Goal: Task Accomplishment & Management: Manage account settings

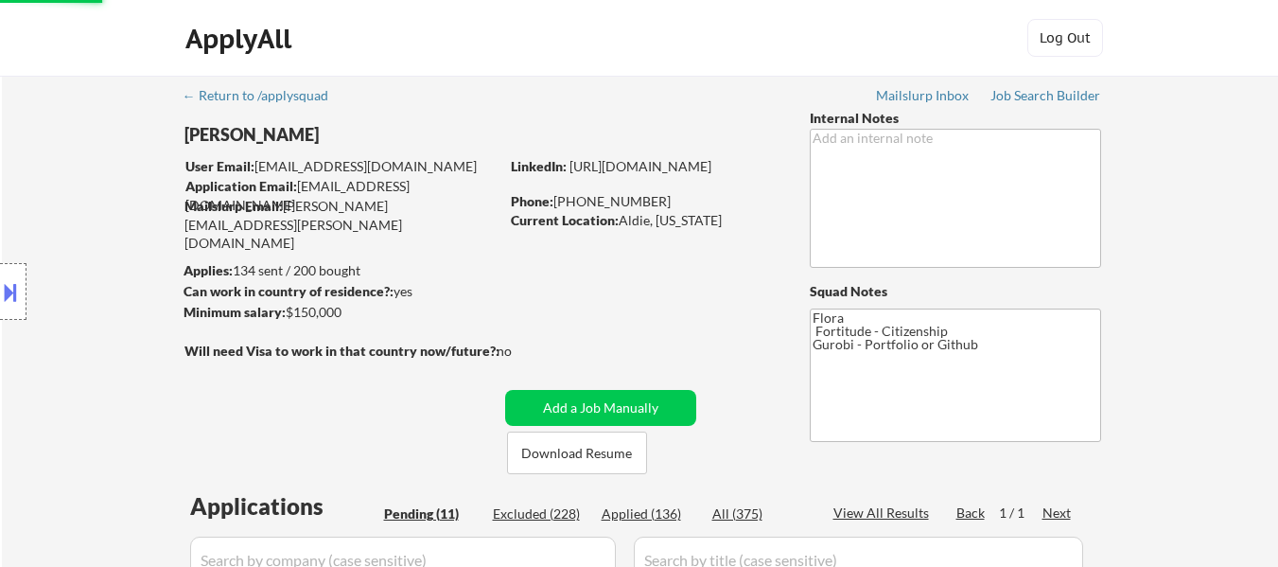
select select ""applied""
select select ""pending""
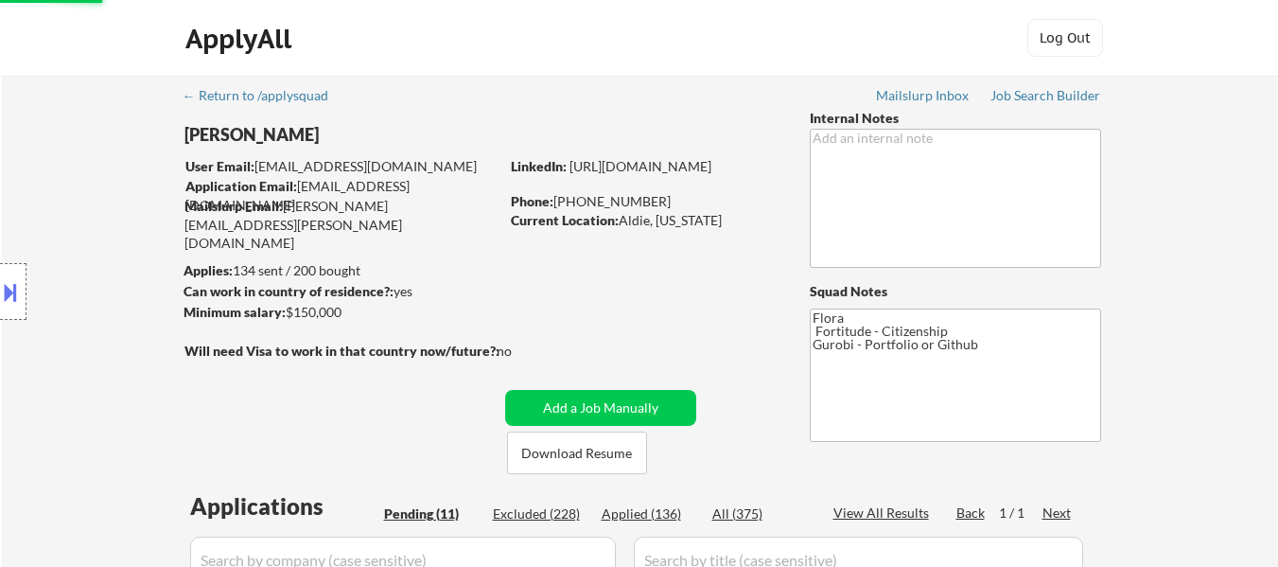
select select ""pending""
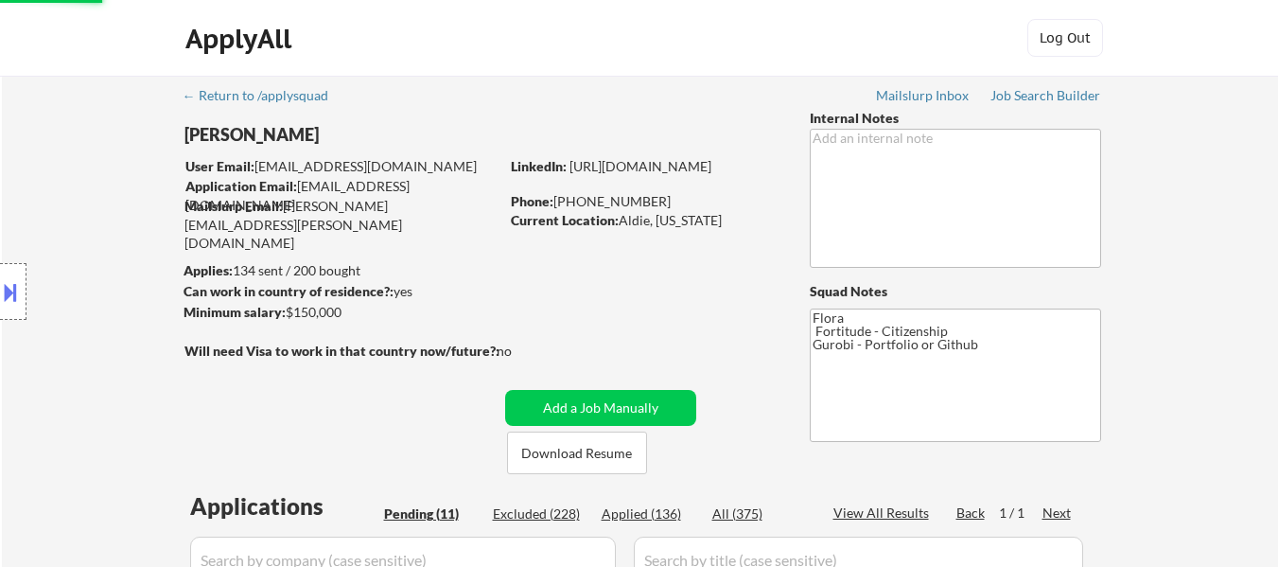
select select ""pending""
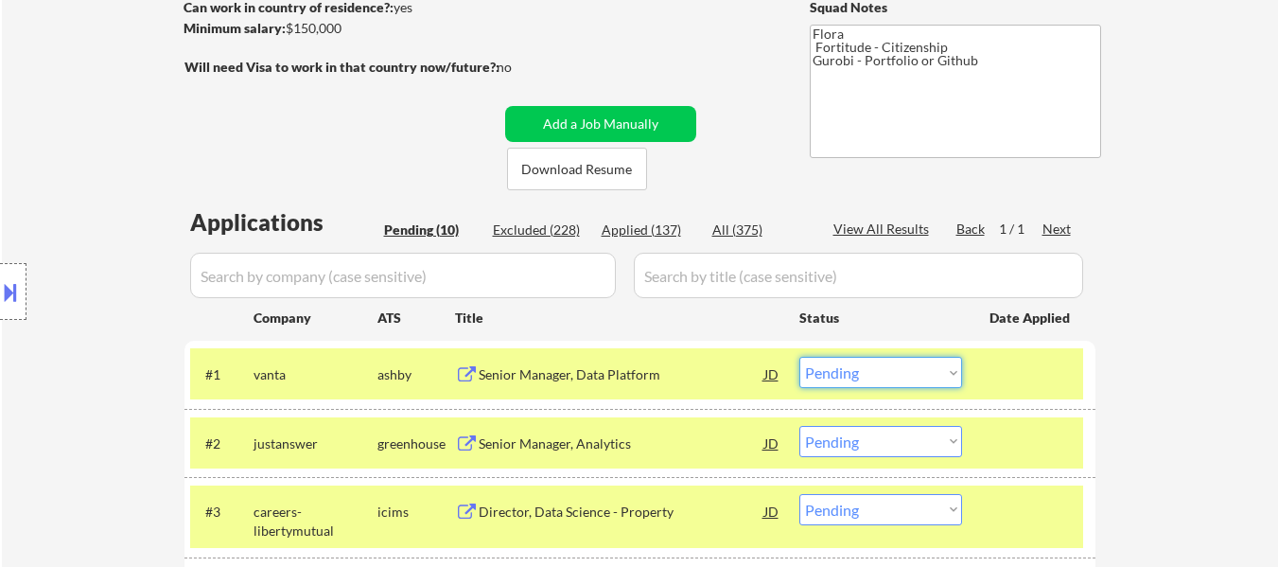
drag, startPoint x: 859, startPoint y: 376, endPoint x: 859, endPoint y: 365, distance: 10.4
click at [859, 376] on select "Choose an option... Pending Applied Excluded (Questions) Excluded (Expired) Exc…" at bounding box center [880, 372] width 163 height 31
click at [799, 357] on select "Choose an option... Pending Applied Excluded (Questions) Excluded (Expired) Exc…" at bounding box center [880, 372] width 163 height 31
select select ""pending""
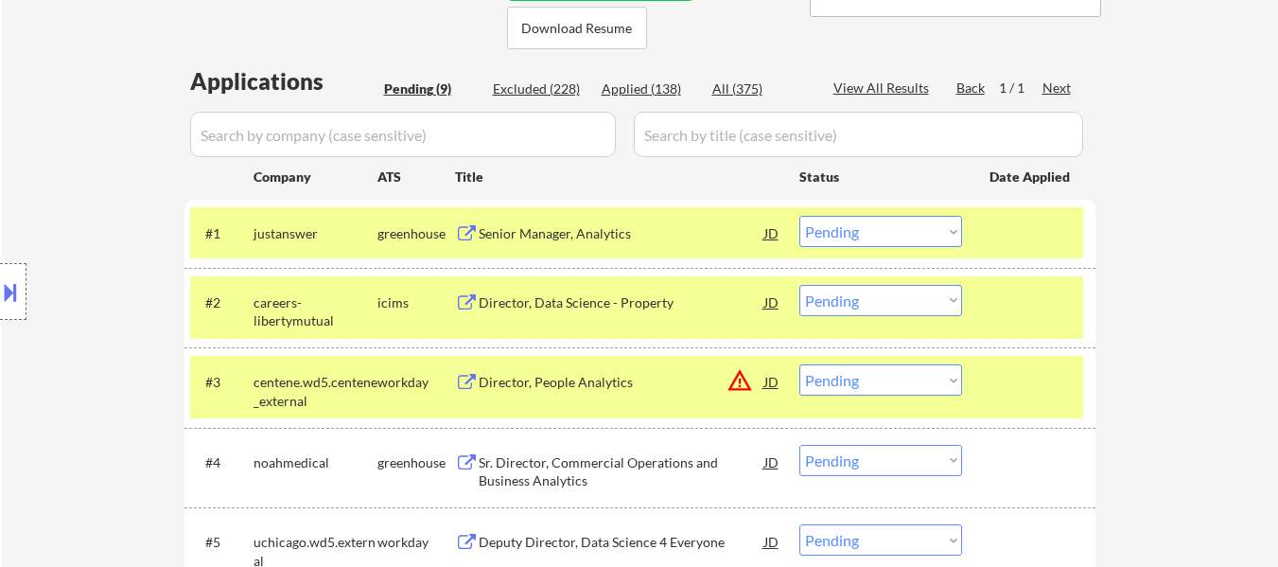
scroll to position [473, 0]
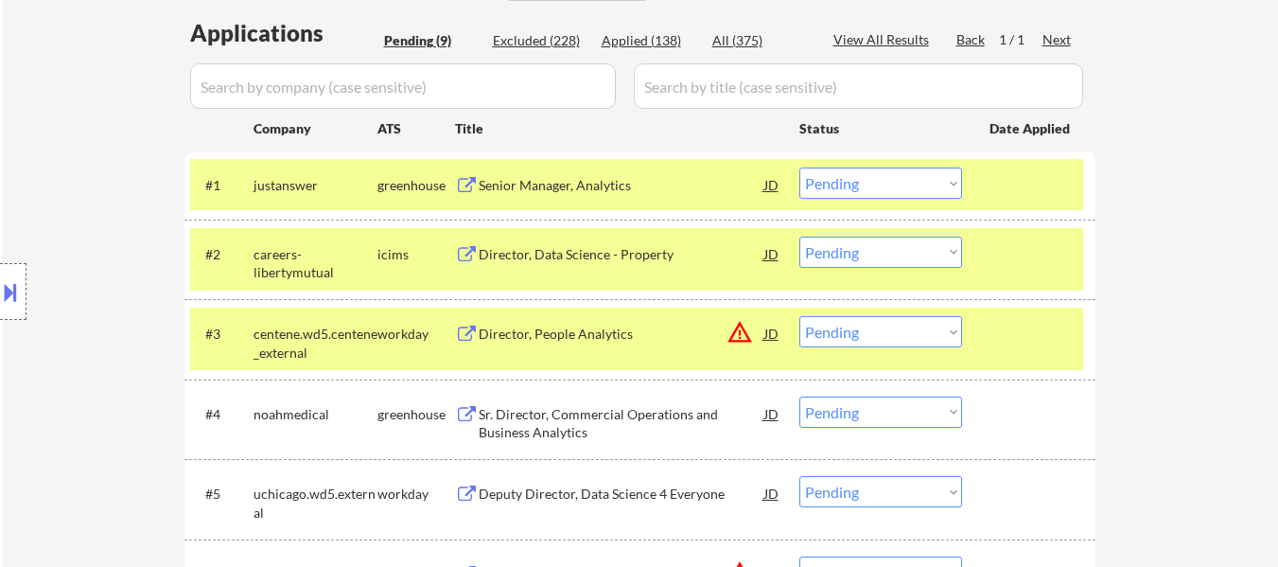
click at [888, 255] on select "Choose an option... Pending Applied Excluded (Questions) Excluded (Expired) Exc…" at bounding box center [880, 251] width 163 height 31
click at [799, 236] on select "Choose an option... Pending Applied Excluded (Questions) Excluded (Expired) Exc…" at bounding box center [880, 251] width 163 height 31
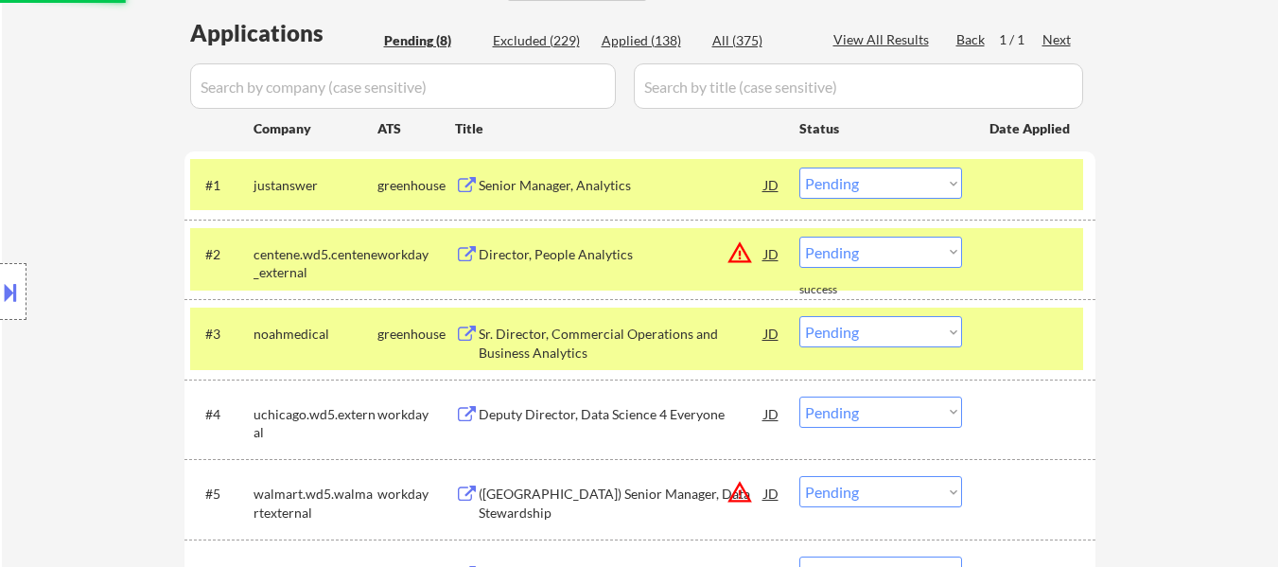
click at [926, 251] on select "Choose an option... Pending Applied Excluded (Questions) Excluded (Expired) Exc…" at bounding box center [880, 251] width 163 height 31
click at [799, 236] on select "Choose an option... Pending Applied Excluded (Questions) Excluded (Expired) Exc…" at bounding box center [880, 251] width 163 height 31
select select ""pending""
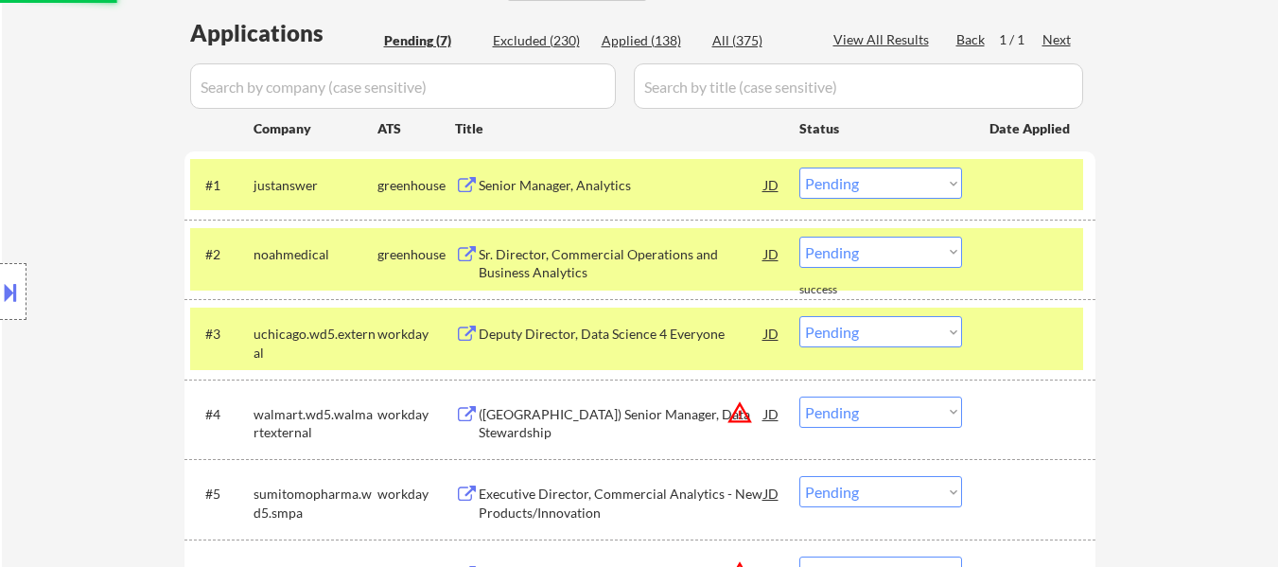
click at [641, 266] on div "Sr. Director, Commercial Operations and Business Analytics" at bounding box center [622, 263] width 286 height 37
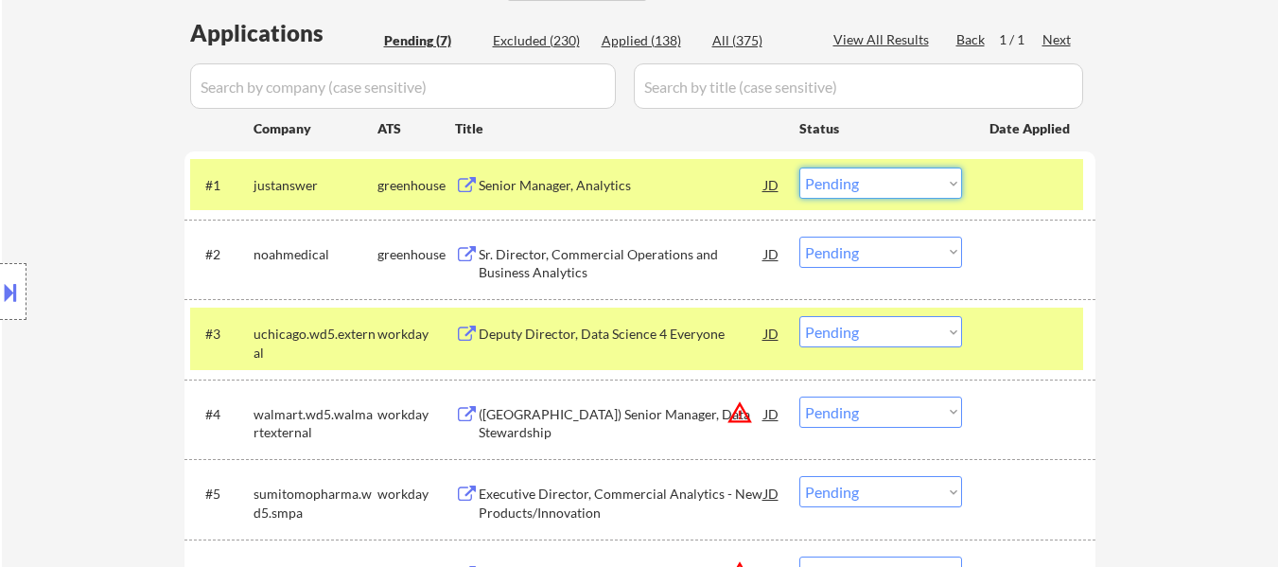
click at [862, 184] on select "Choose an option... Pending Applied Excluded (Questions) Excluded (Expired) Exc…" at bounding box center [880, 182] width 163 height 31
click at [799, 167] on select "Choose an option... Pending Applied Excluded (Questions) Excluded (Expired) Exc…" at bounding box center [880, 182] width 163 height 31
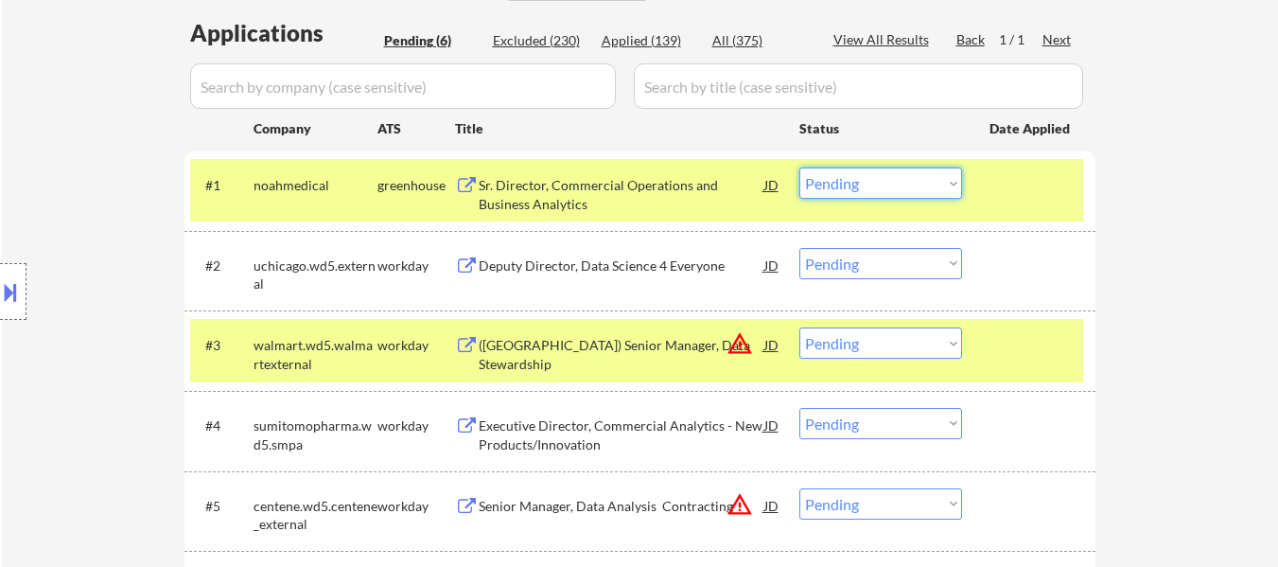
click at [887, 170] on select "Choose an option... Pending Applied Excluded (Questions) Excluded (Expired) Exc…" at bounding box center [880, 182] width 163 height 31
click at [799, 167] on select "Choose an option... Pending Applied Excluded (Questions) Excluded (Expired) Exc…" at bounding box center [880, 182] width 163 height 31
select select ""pending""
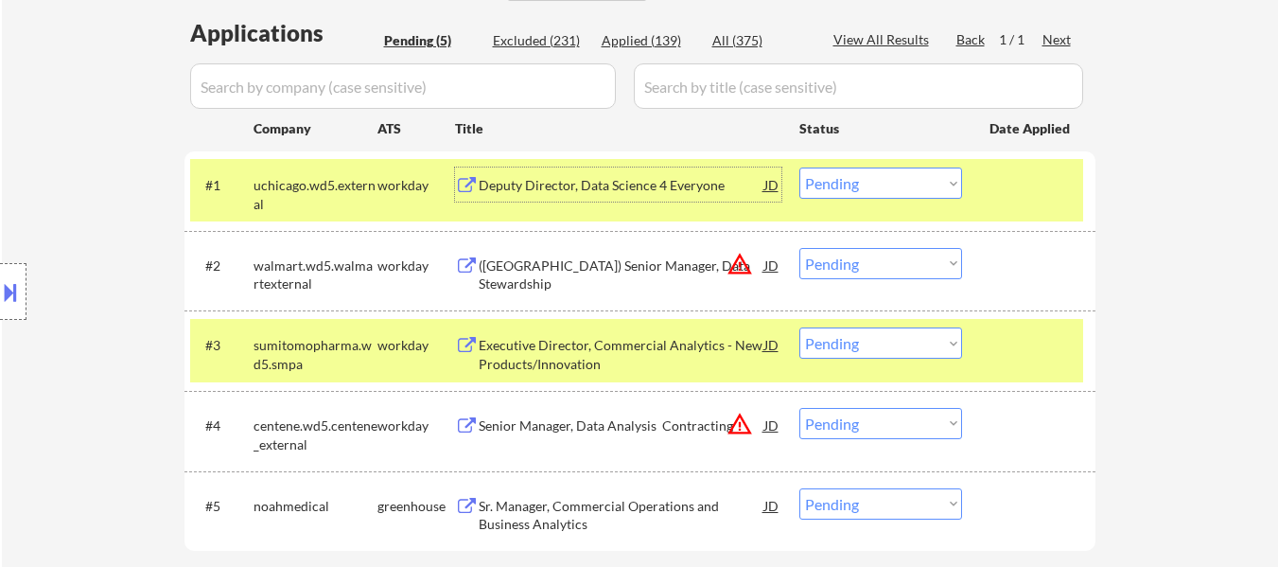
click at [652, 189] on div "Deputy Director, Data Science 4 Everyone" at bounding box center [622, 185] width 286 height 19
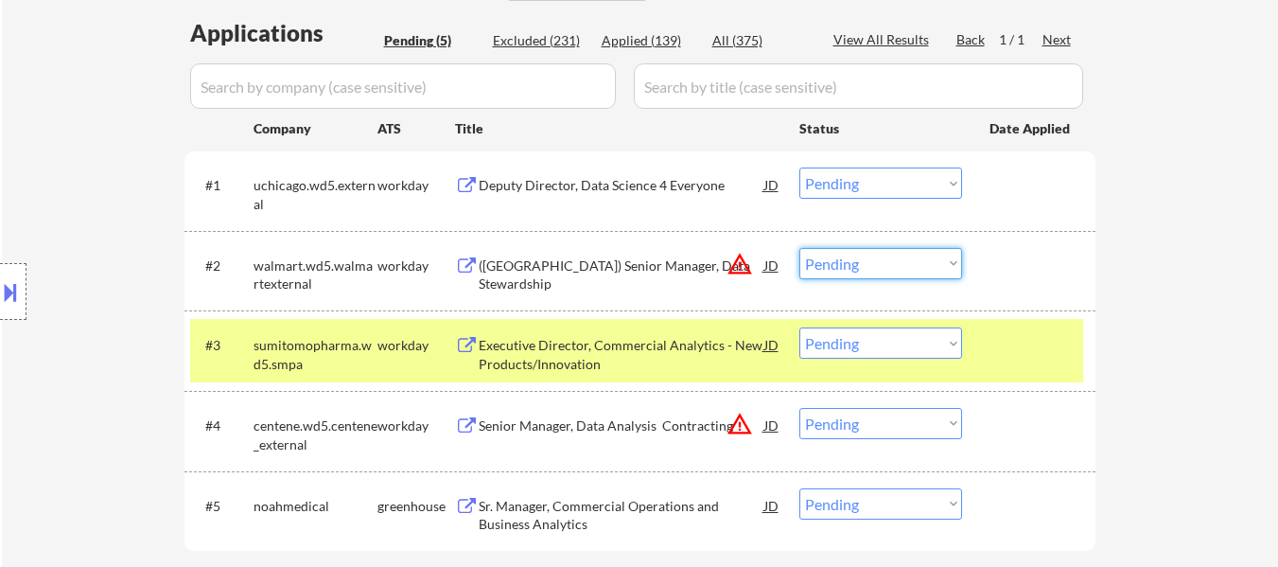
click at [843, 262] on select "Choose an option... Pending Applied Excluded (Questions) Excluded (Expired) Exc…" at bounding box center [880, 263] width 163 height 31
click at [799, 248] on select "Choose an option... Pending Applied Excluded (Questions) Excluded (Expired) Exc…" at bounding box center [880, 263] width 163 height 31
select select ""pending""
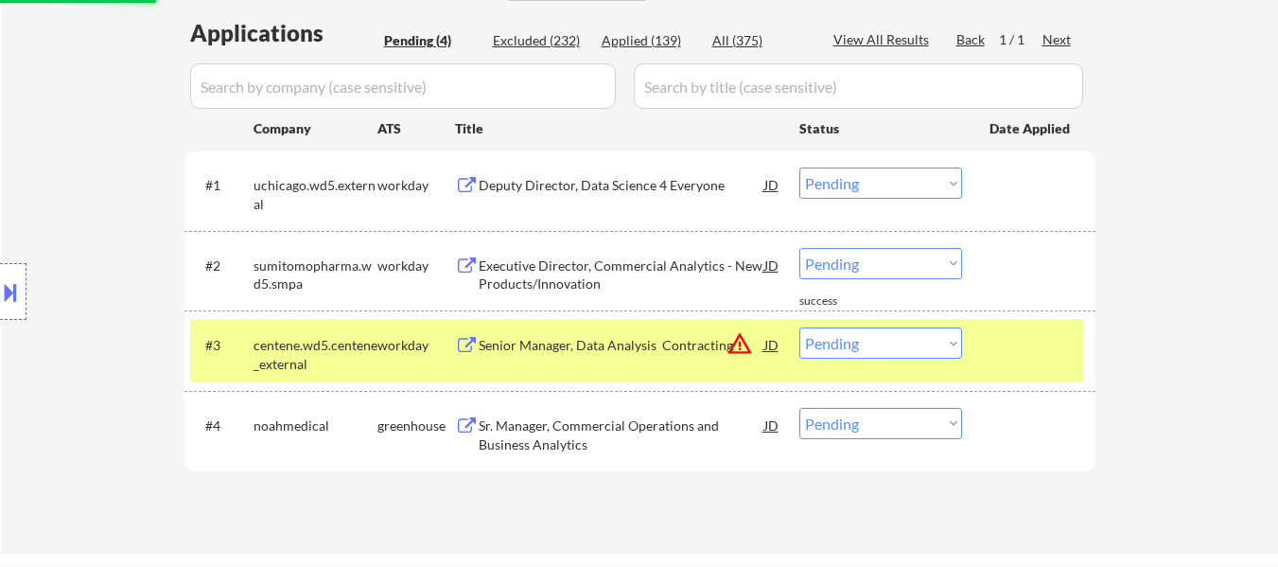
click at [926, 346] on select "Choose an option... Pending Applied Excluded (Questions) Excluded (Expired) Exc…" at bounding box center [880, 342] width 163 height 31
click at [799, 327] on select "Choose an option... Pending Applied Excluded (Questions) Excluded (Expired) Exc…" at bounding box center [880, 342] width 163 height 31
select select ""pending""
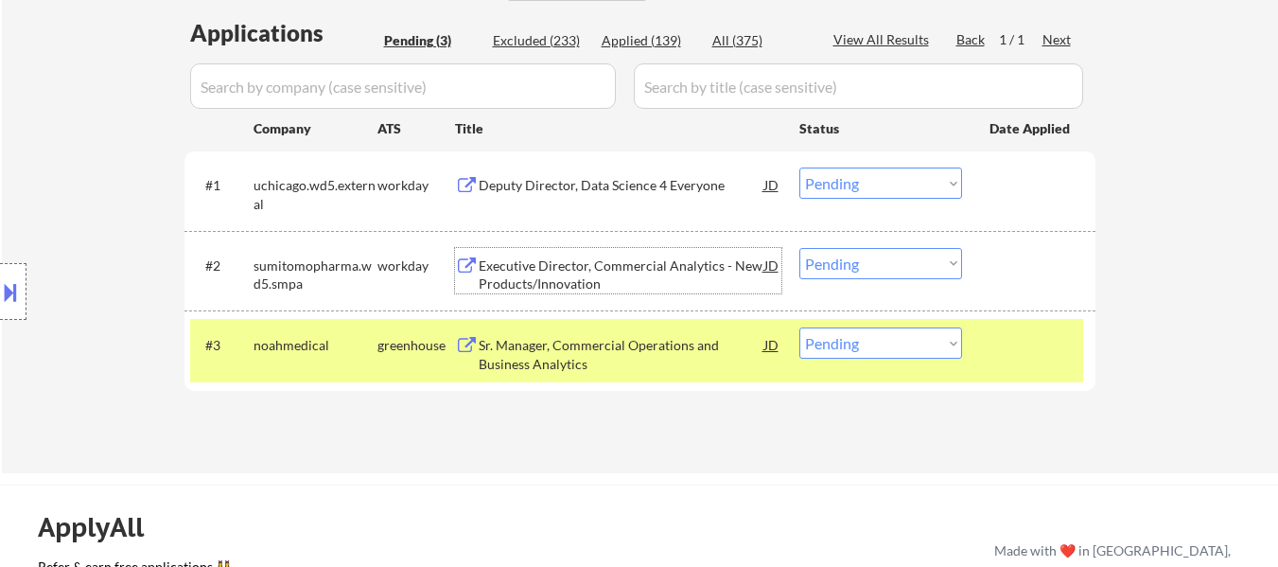
click at [620, 266] on div "Executive Director, Commercial Analytics - New Products/Innovation" at bounding box center [622, 274] width 286 height 37
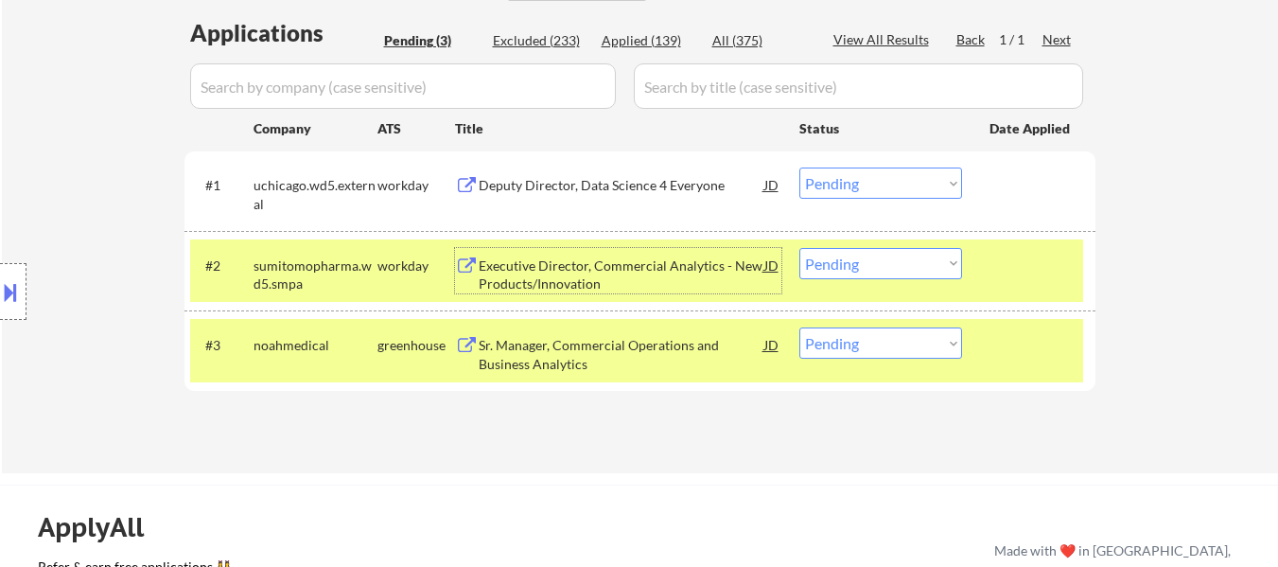
click at [585, 351] on div "Sr. Manager, Commercial Operations and Business Analytics" at bounding box center [622, 354] width 286 height 37
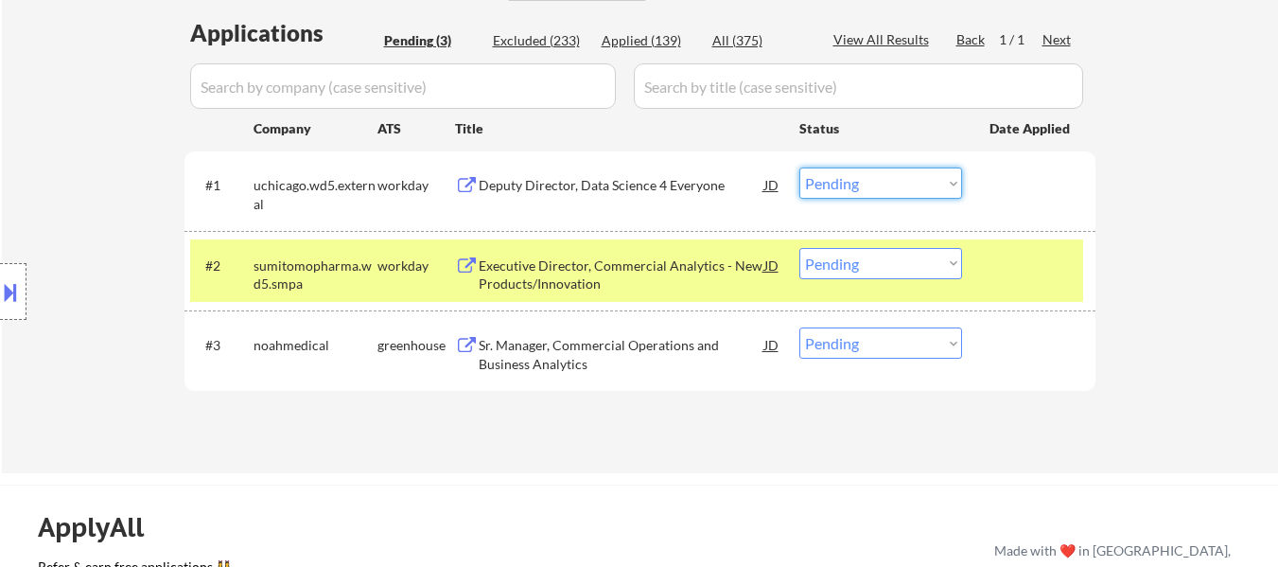
click at [915, 176] on select "Choose an option... Pending Applied Excluded (Questions) Excluded (Expired) Exc…" at bounding box center [880, 182] width 163 height 31
click at [799, 167] on select "Choose an option... Pending Applied Excluded (Questions) Excluded (Expired) Exc…" at bounding box center [880, 182] width 163 height 31
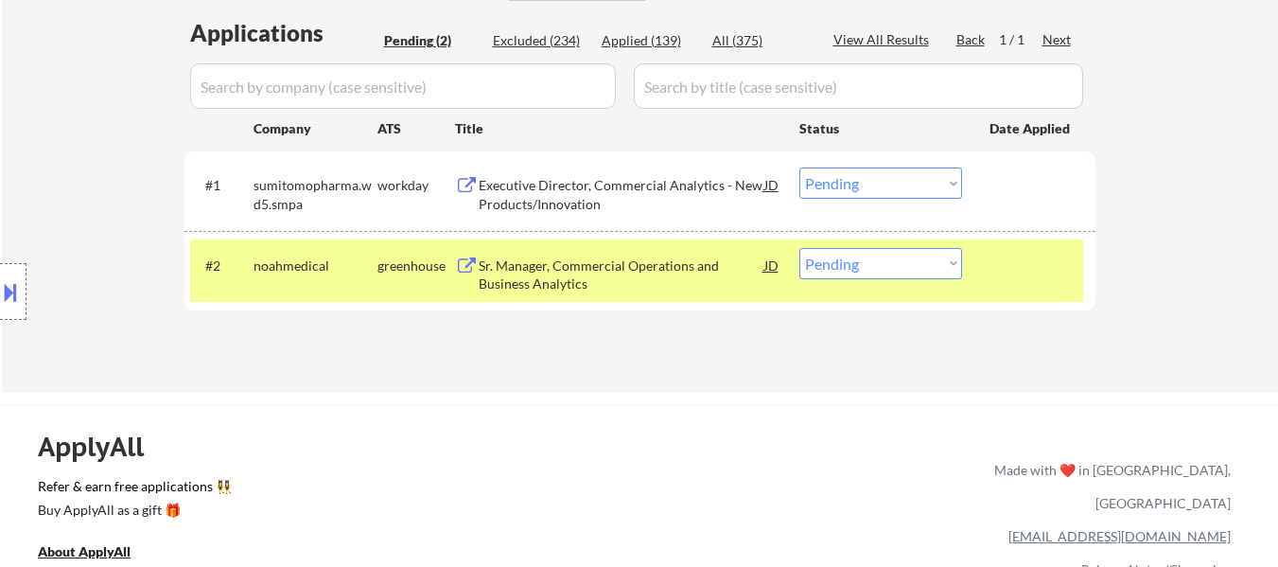
click at [899, 181] on select "Choose an option... Pending Applied Excluded (Questions) Excluded (Expired) Exc…" at bounding box center [880, 182] width 163 height 31
click at [799, 167] on select "Choose an option... Pending Applied Excluded (Questions) Excluded (Expired) Exc…" at bounding box center [880, 182] width 163 height 31
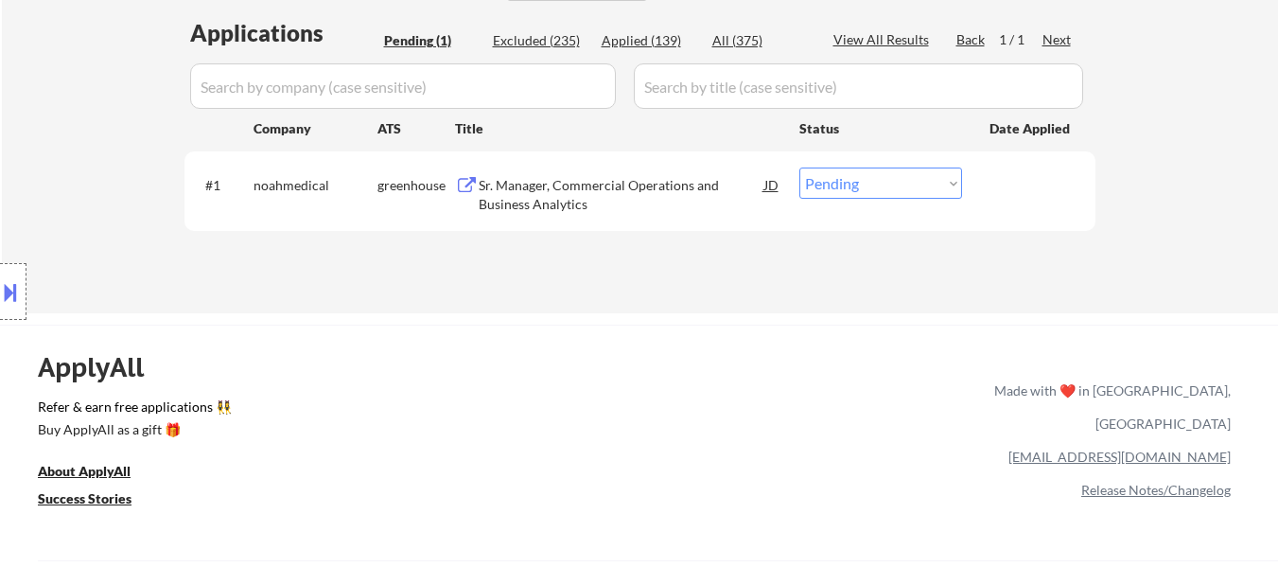
click at [922, 183] on select "Choose an option... Pending Applied Excluded (Questions) Excluded (Expired) Exc…" at bounding box center [880, 182] width 163 height 31
select select ""excluded__bad_match_""
click at [799, 167] on select "Choose an option... Pending Applied Excluded (Questions) Excluded (Expired) Exc…" at bounding box center [880, 182] width 163 height 31
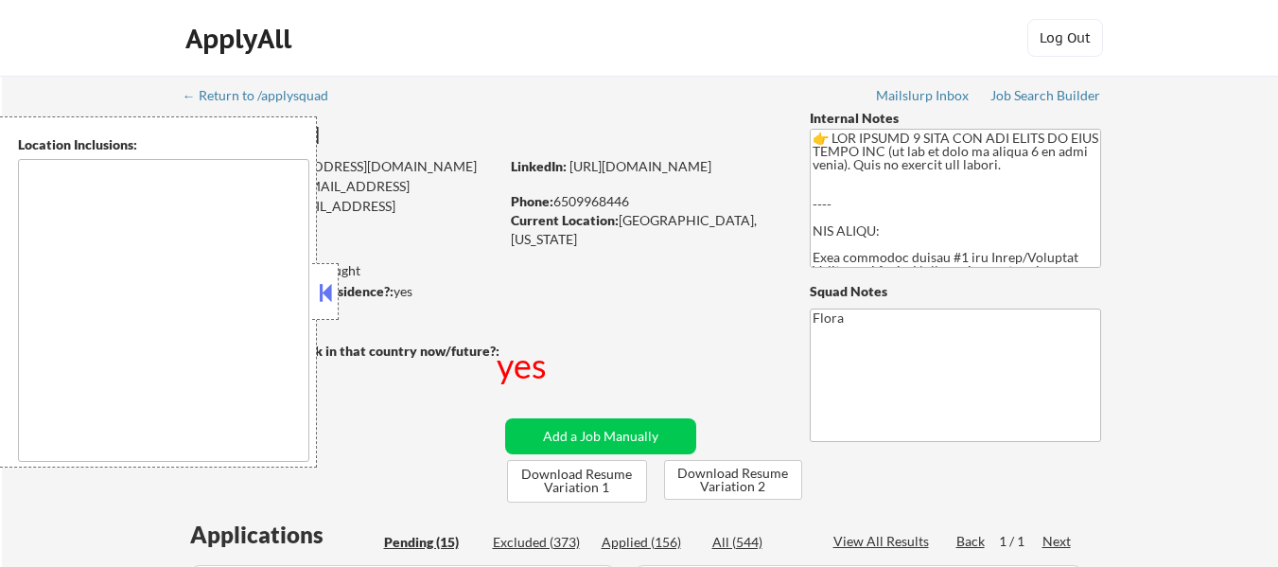
select select ""pending""
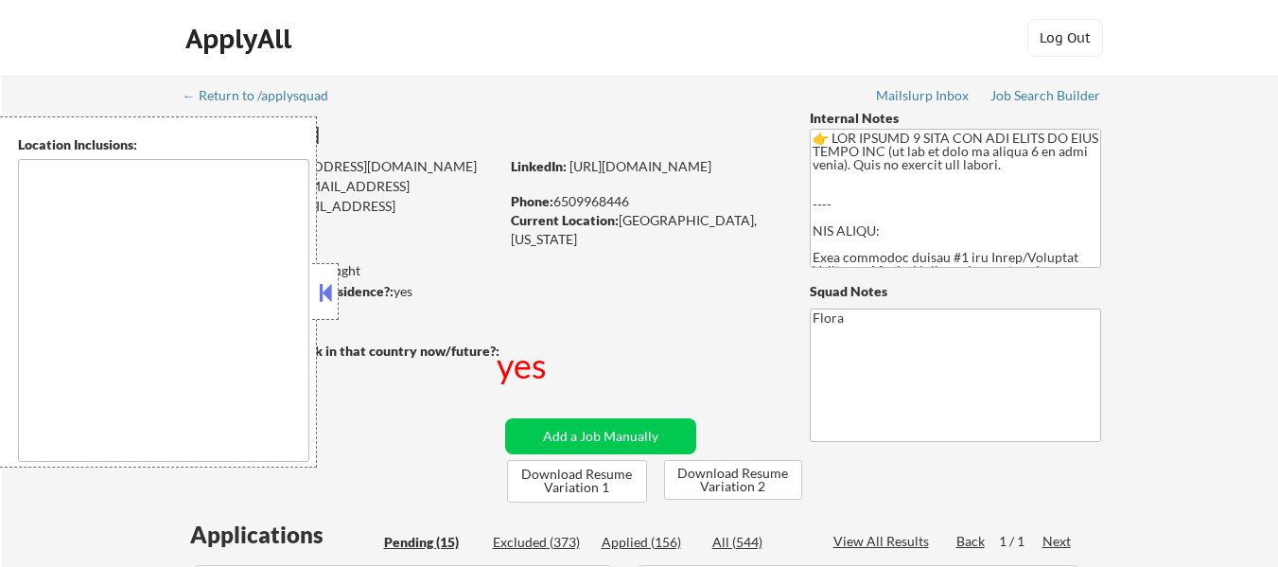
select select ""pending""
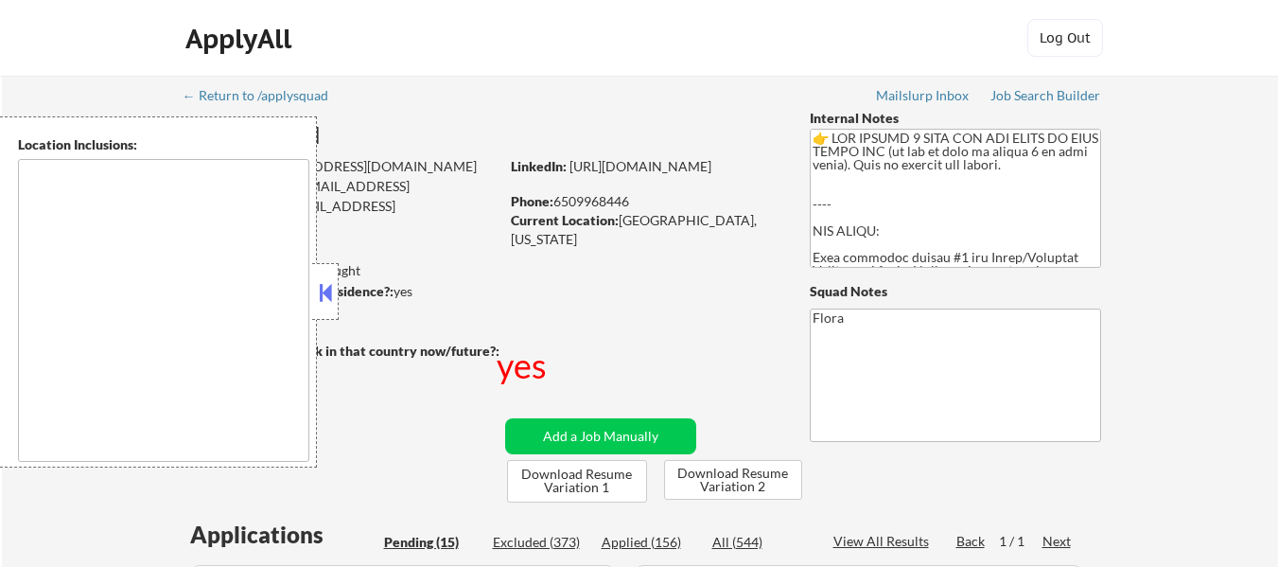
select select ""pending""
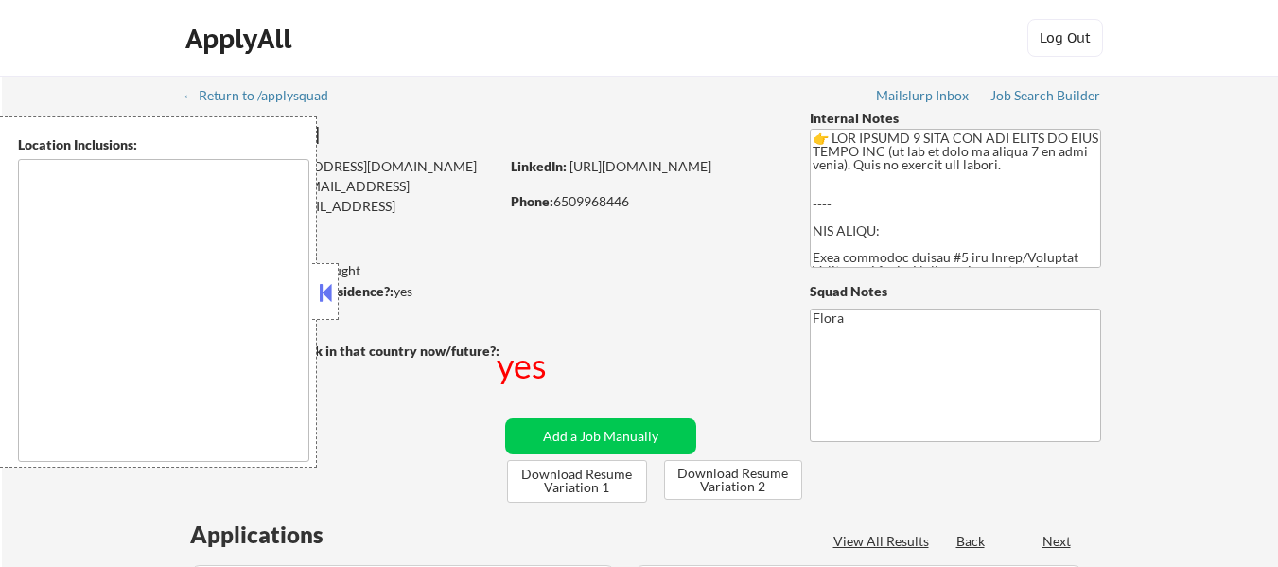
select select ""pending""
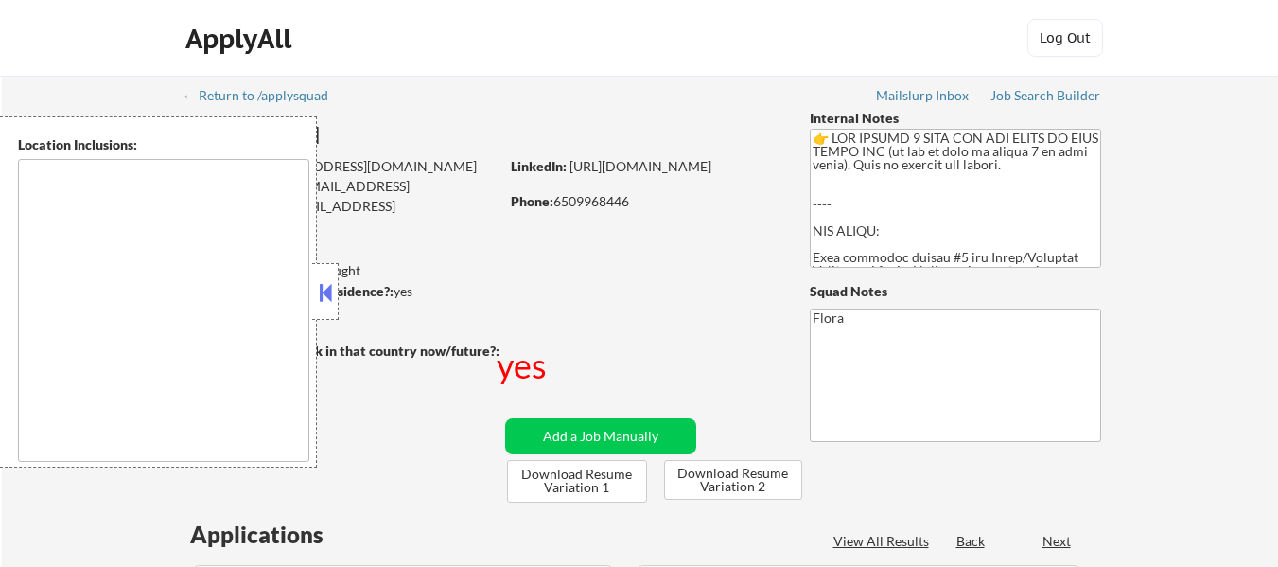
select select ""pending""
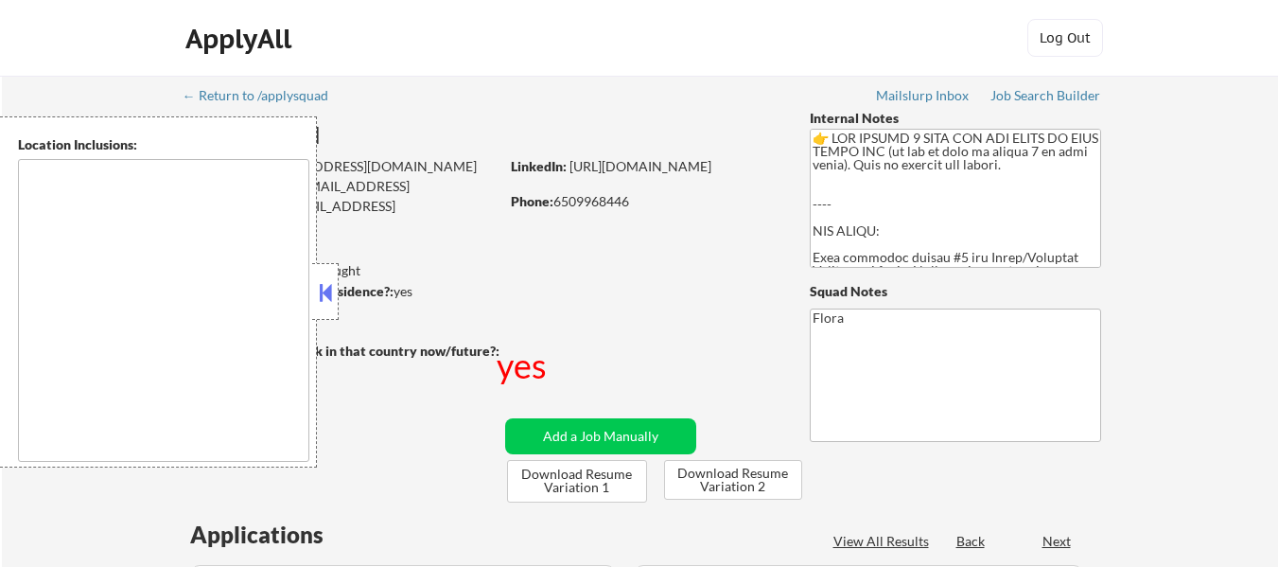
select select ""pending""
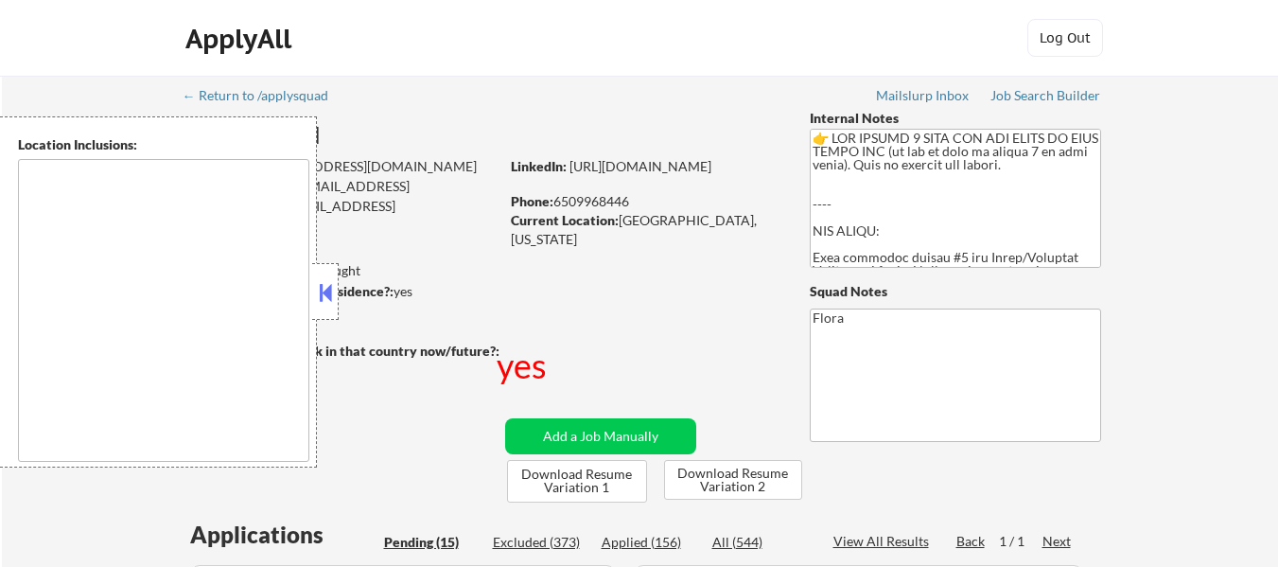
click at [333, 299] on button at bounding box center [325, 292] width 21 height 28
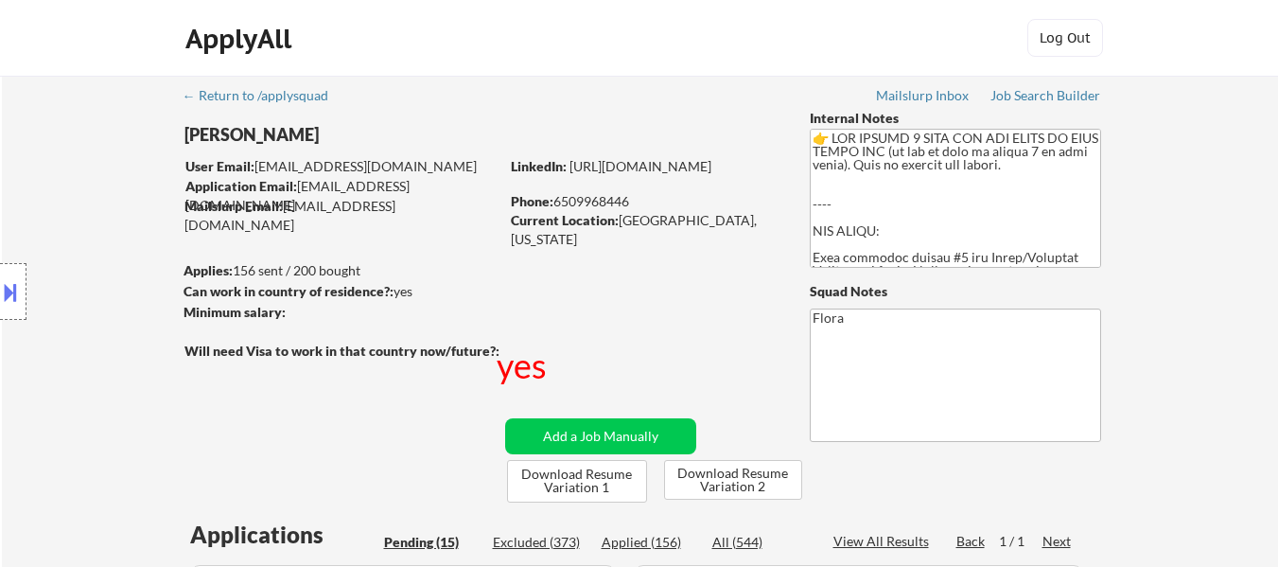
scroll to position [95, 0]
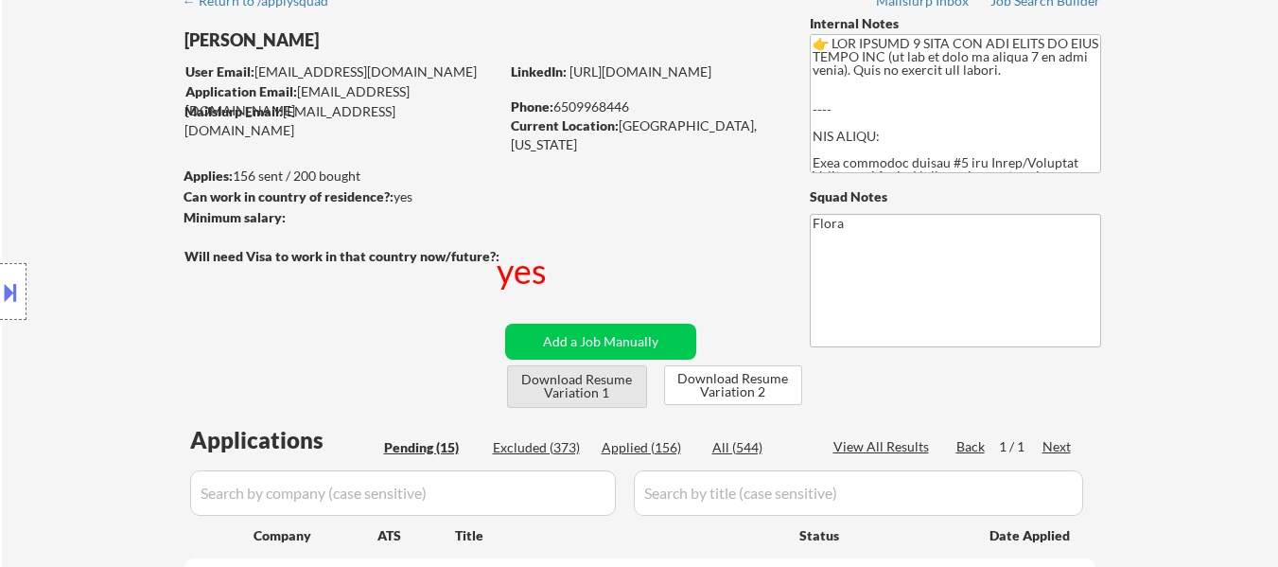
click at [588, 378] on button "Download Resume Variation 1" at bounding box center [577, 386] width 140 height 43
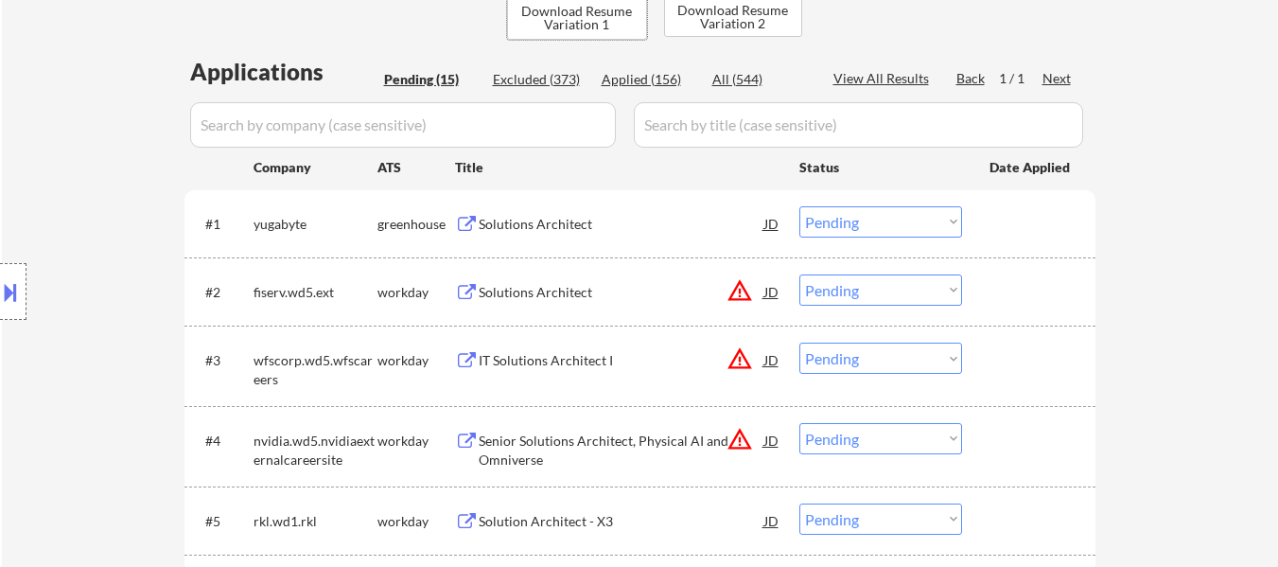
scroll to position [473, 0]
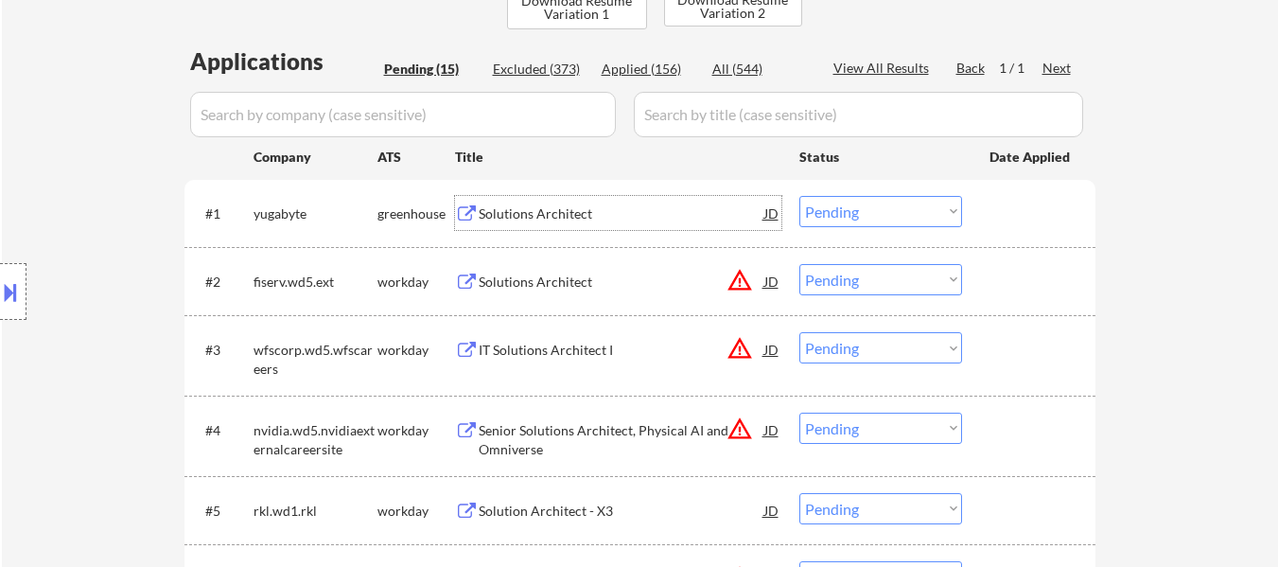
click at [573, 208] on div "Solutions Architect" at bounding box center [622, 213] width 286 height 19
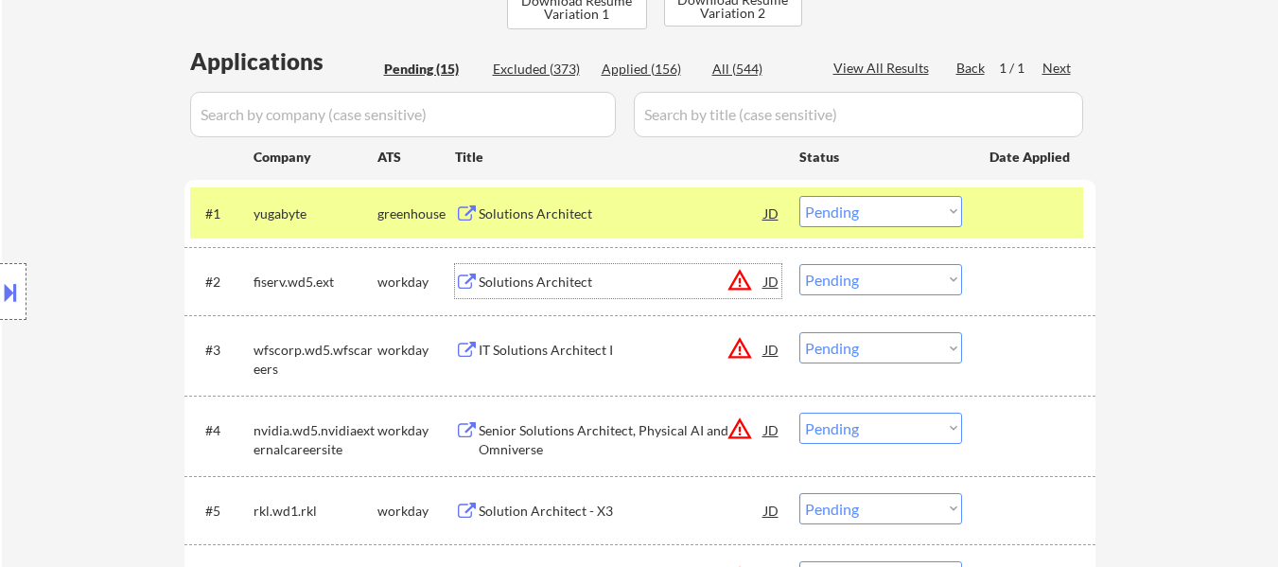
click at [587, 279] on div "Solutions Architect" at bounding box center [622, 281] width 286 height 19
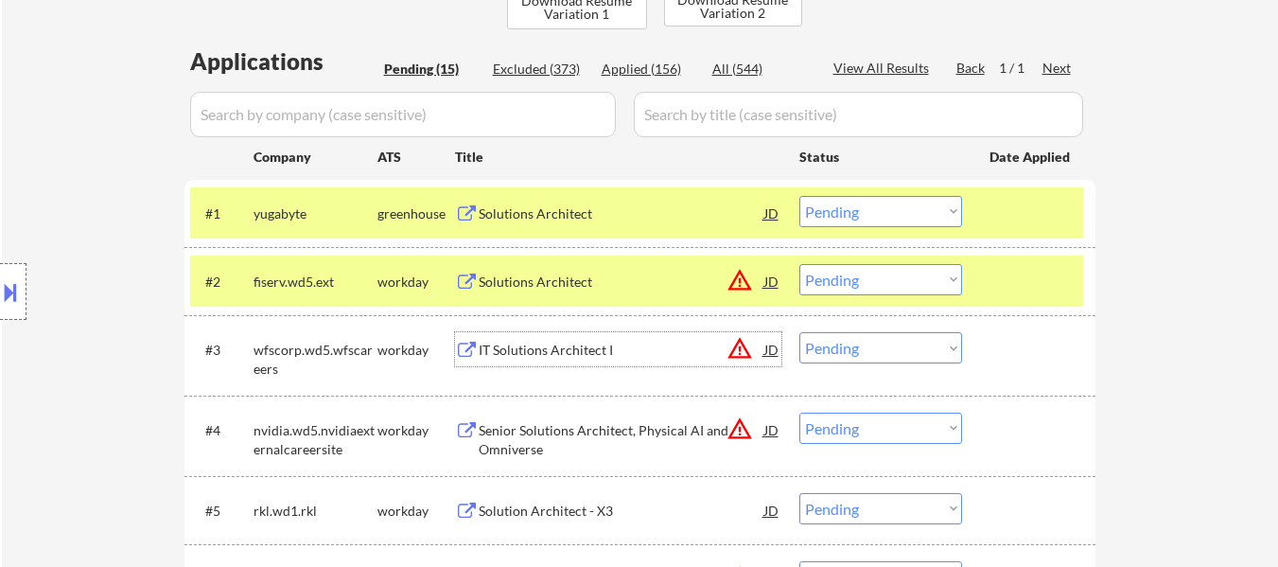
click at [569, 358] on div "IT Solutions Architect I" at bounding box center [622, 350] width 286 height 19
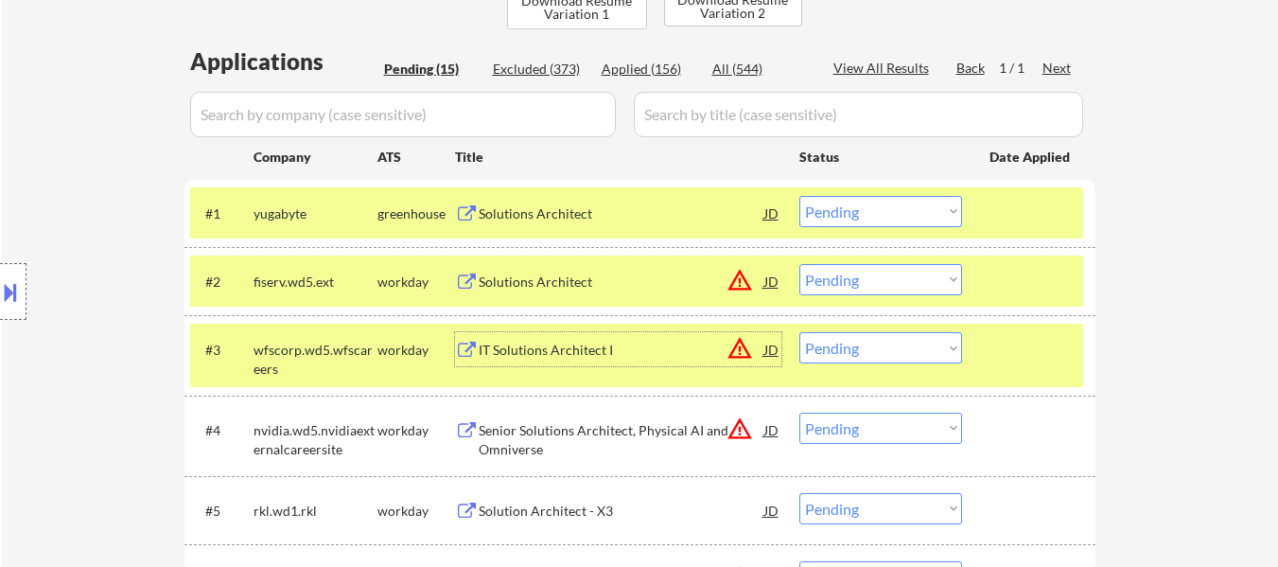
click at [924, 220] on select "Choose an option... Pending Applied Excluded (Questions) Excluded (Expired) Exc…" at bounding box center [880, 211] width 163 height 31
click at [799, 196] on select "Choose an option... Pending Applied Excluded (Questions) Excluded (Expired) Exc…" at bounding box center [880, 211] width 163 height 31
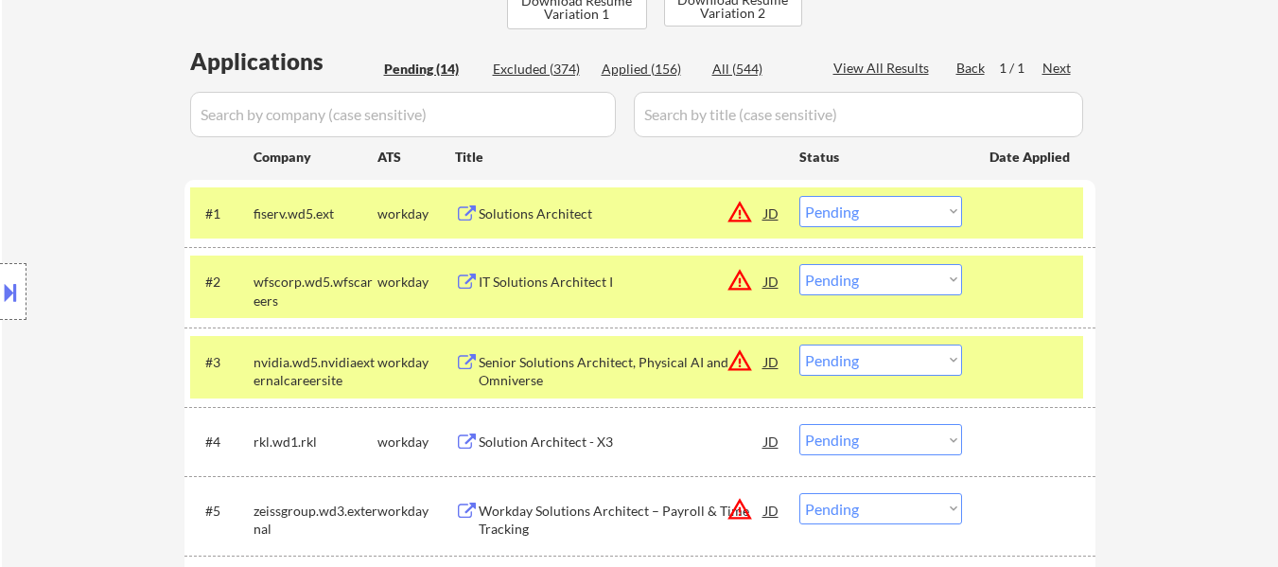
drag, startPoint x: 907, startPoint y: 210, endPoint x: 907, endPoint y: 221, distance: 11.4
click at [907, 215] on select "Choose an option... Pending Applied Excluded (Questions) Excluded (Expired) Exc…" at bounding box center [880, 211] width 163 height 31
click at [799, 196] on select "Choose an option... Pending Applied Excluded (Questions) Excluded (Expired) Exc…" at bounding box center [880, 211] width 163 height 31
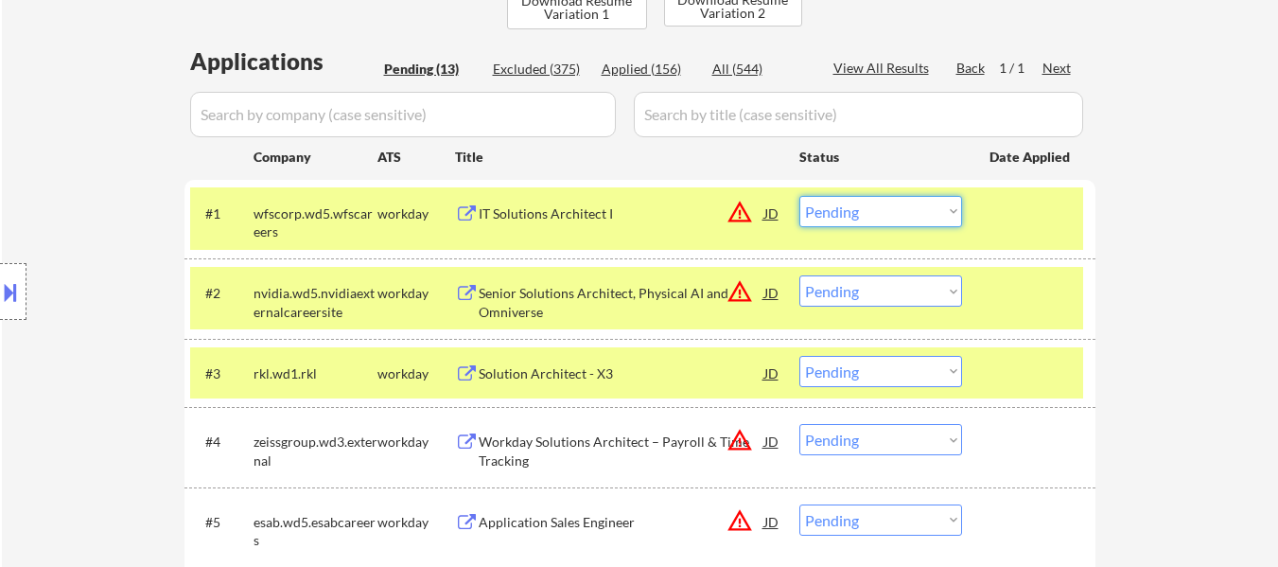
click at [890, 202] on select "Choose an option... Pending Applied Excluded (Questions) Excluded (Expired) Exc…" at bounding box center [880, 211] width 163 height 31
click at [799, 196] on select "Choose an option... Pending Applied Excluded (Questions) Excluded (Expired) Exc…" at bounding box center [880, 211] width 163 height 31
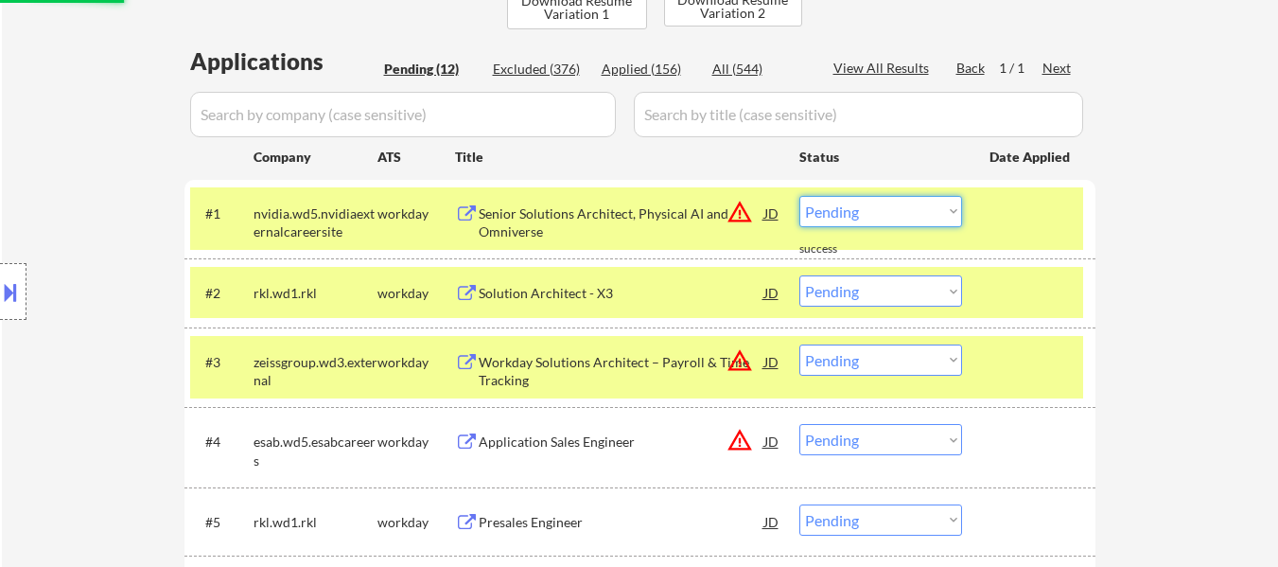
click at [877, 218] on select "Choose an option... Pending Applied Excluded (Questions) Excluded (Expired) Exc…" at bounding box center [880, 211] width 163 height 31
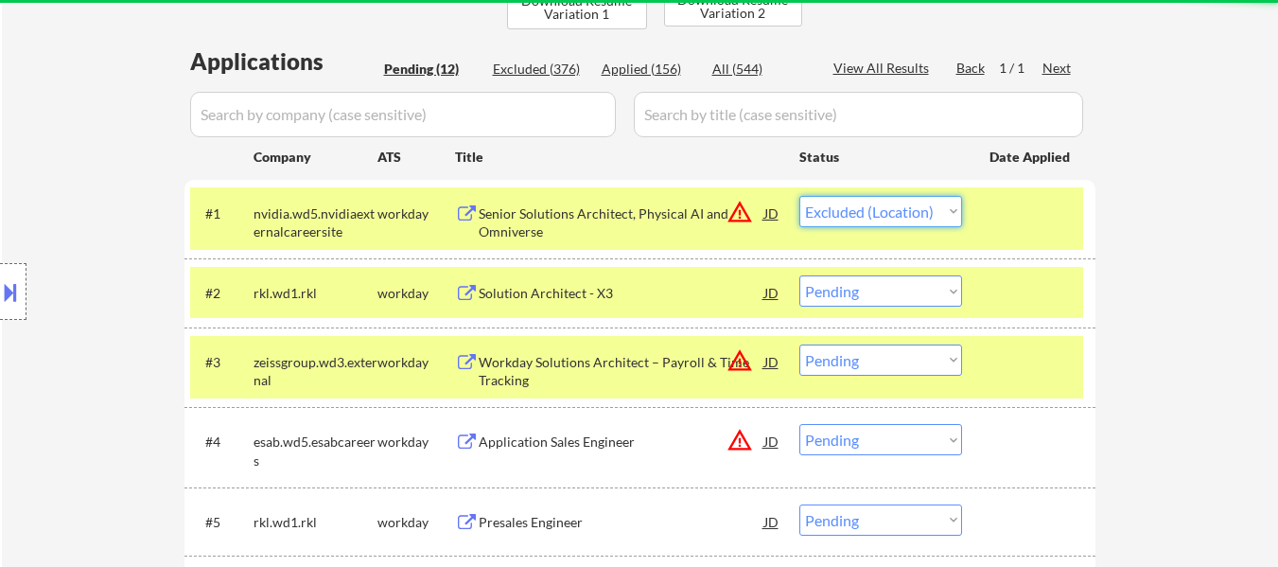
click at [799, 196] on select "Choose an option... Pending Applied Excluded (Questions) Excluded (Expired) Exc…" at bounding box center [880, 211] width 163 height 31
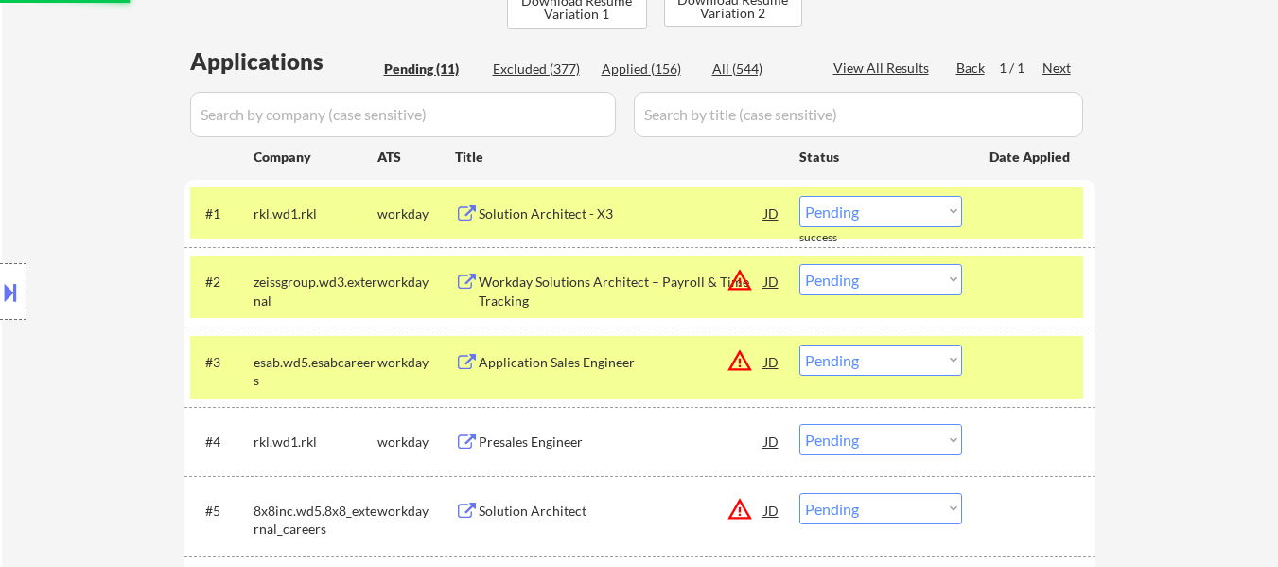
click at [995, 233] on div "#1 rkl.wd1.rkl workday Solution Architect - X3 JD warning_amber Choose an optio…" at bounding box center [636, 212] width 893 height 51
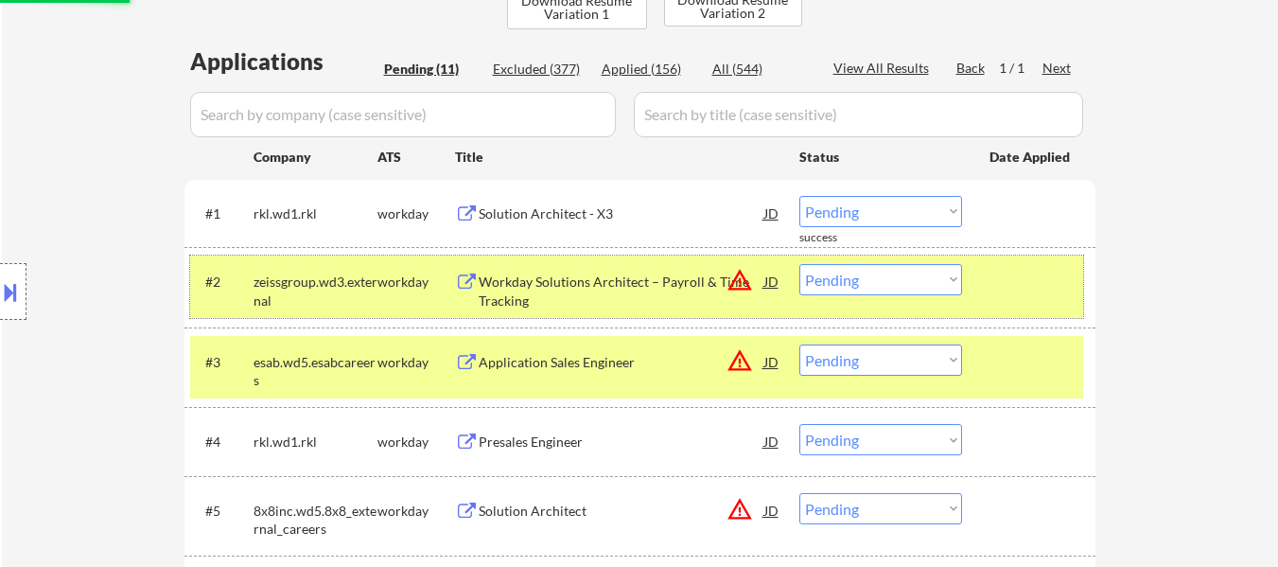
click at [1002, 296] on div at bounding box center [1030, 281] width 83 height 34
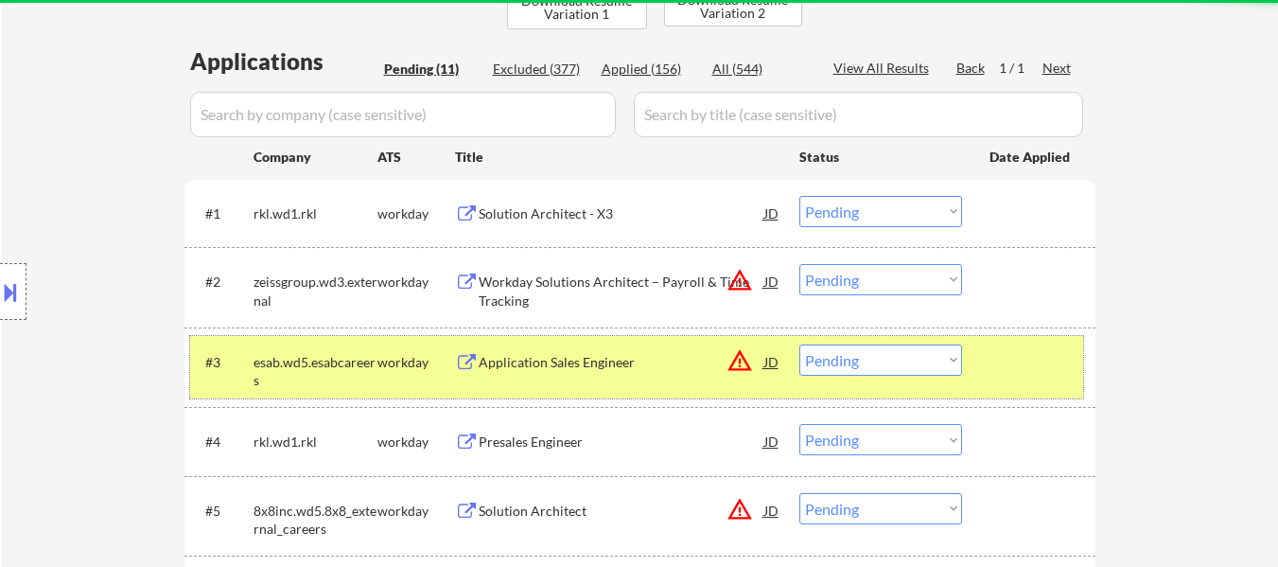
click at [1004, 355] on div at bounding box center [1030, 361] width 83 height 34
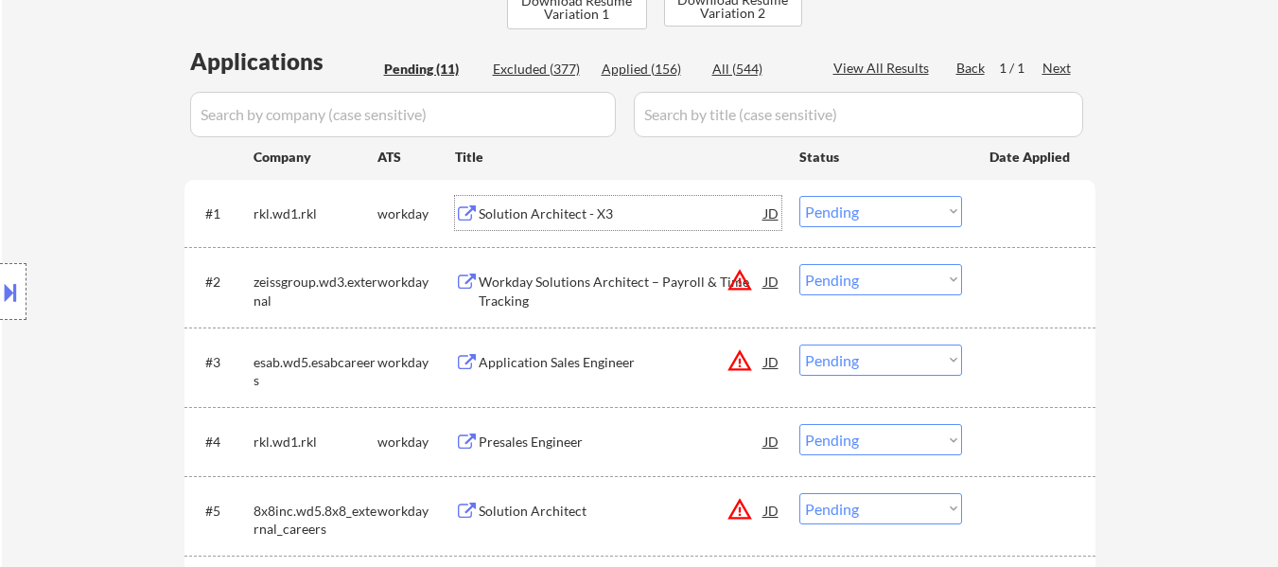
click at [607, 224] on div "Solution Architect - X3" at bounding box center [622, 213] width 286 height 34
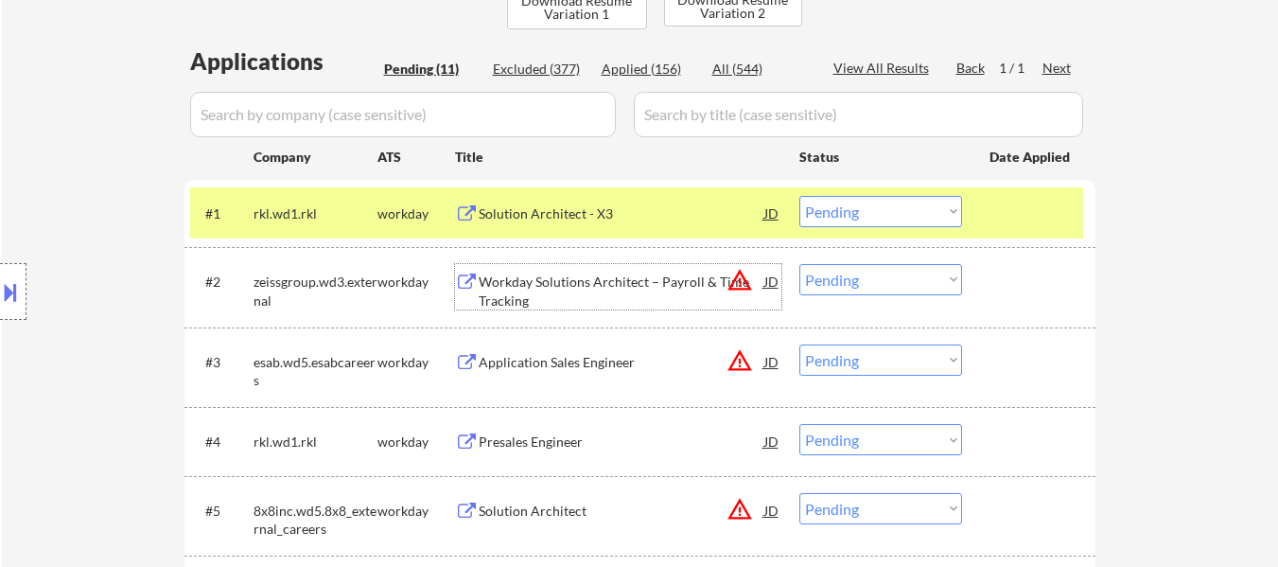
click at [657, 276] on div "Workday Solutions Architect – Payroll & Time Tracking" at bounding box center [622, 290] width 286 height 37
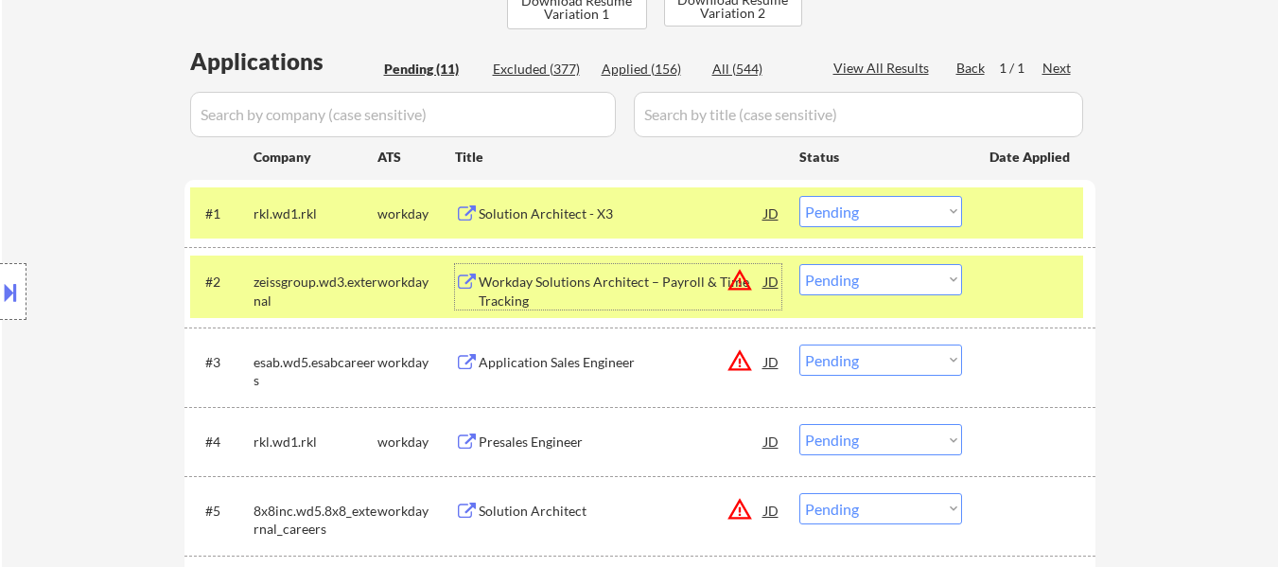
click at [884, 208] on select "Choose an option... Pending Applied Excluded (Questions) Excluded (Expired) Exc…" at bounding box center [880, 211] width 163 height 31
click at [799, 196] on select "Choose an option... Pending Applied Excluded (Questions) Excluded (Expired) Exc…" at bounding box center [880, 211] width 163 height 31
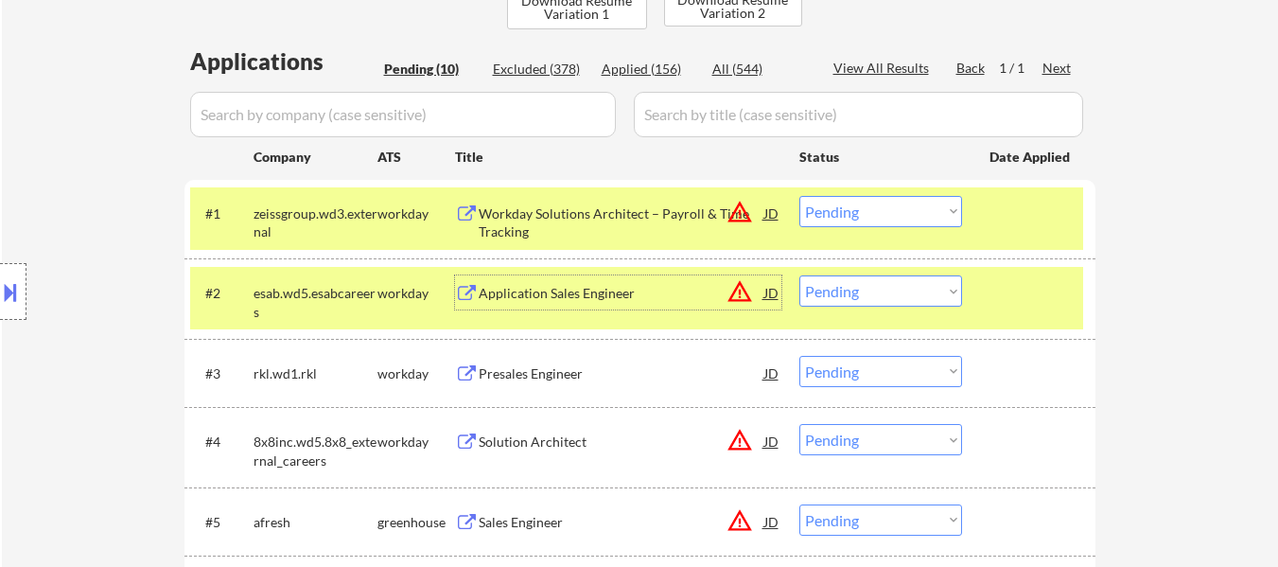
click at [601, 298] on div "Application Sales Engineer" at bounding box center [622, 293] width 286 height 19
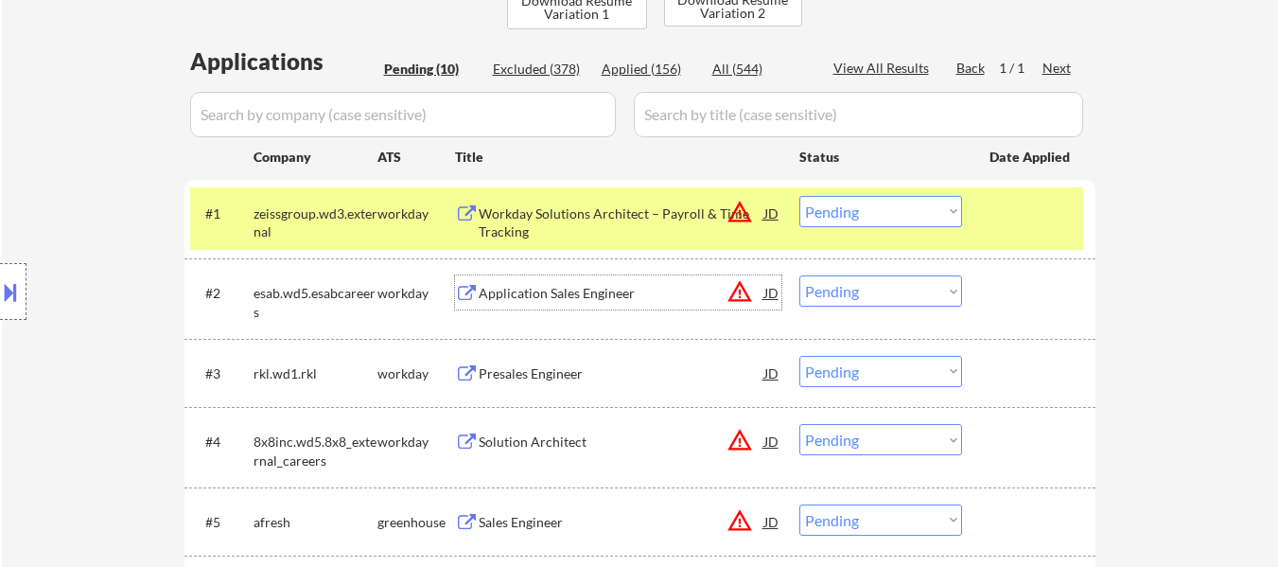
click at [918, 213] on select "Choose an option... Pending Applied Excluded (Questions) Excluded (Expired) Exc…" at bounding box center [880, 211] width 163 height 31
click at [799, 196] on select "Choose an option... Pending Applied Excluded (Questions) Excluded (Expired) Exc…" at bounding box center [880, 211] width 163 height 31
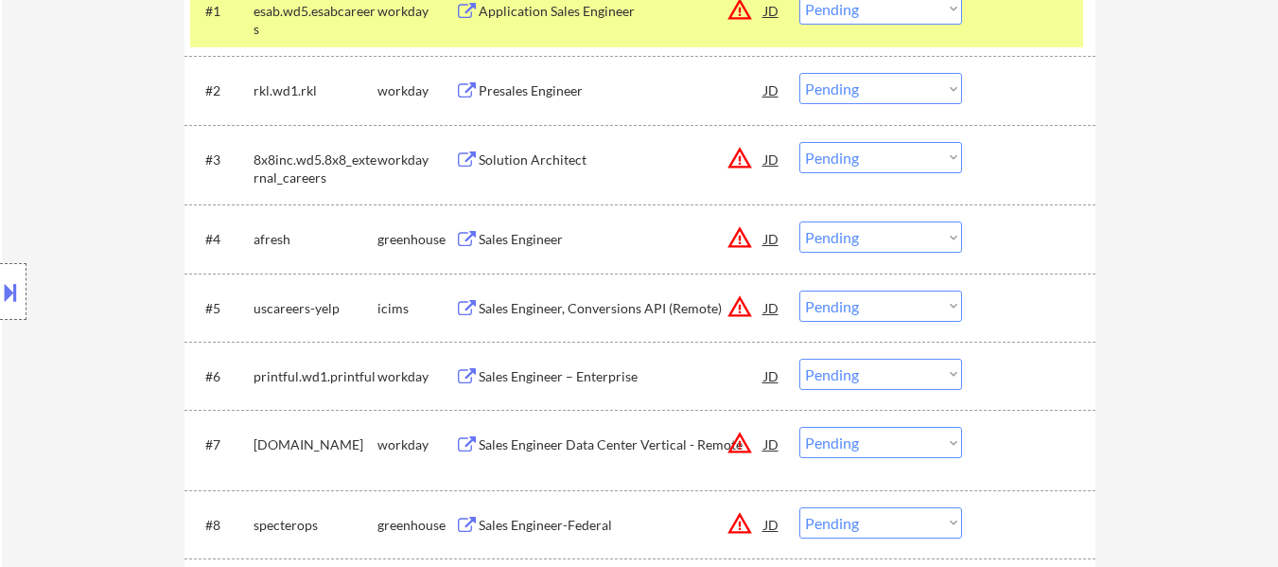
scroll to position [568, 0]
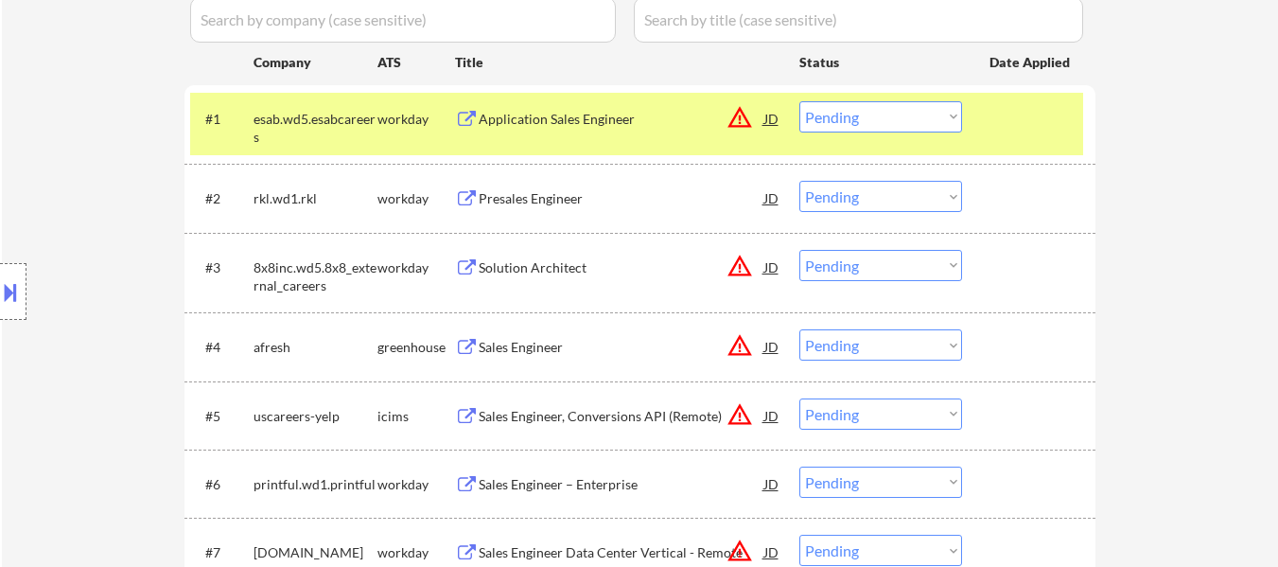
click at [876, 115] on select "Choose an option... Pending Applied Excluded (Questions) Excluded (Expired) Exc…" at bounding box center [880, 116] width 163 height 31
click at [799, 101] on select "Choose an option... Pending Applied Excluded (Questions) Excluded (Expired) Exc…" at bounding box center [880, 116] width 163 height 31
select select ""pending""
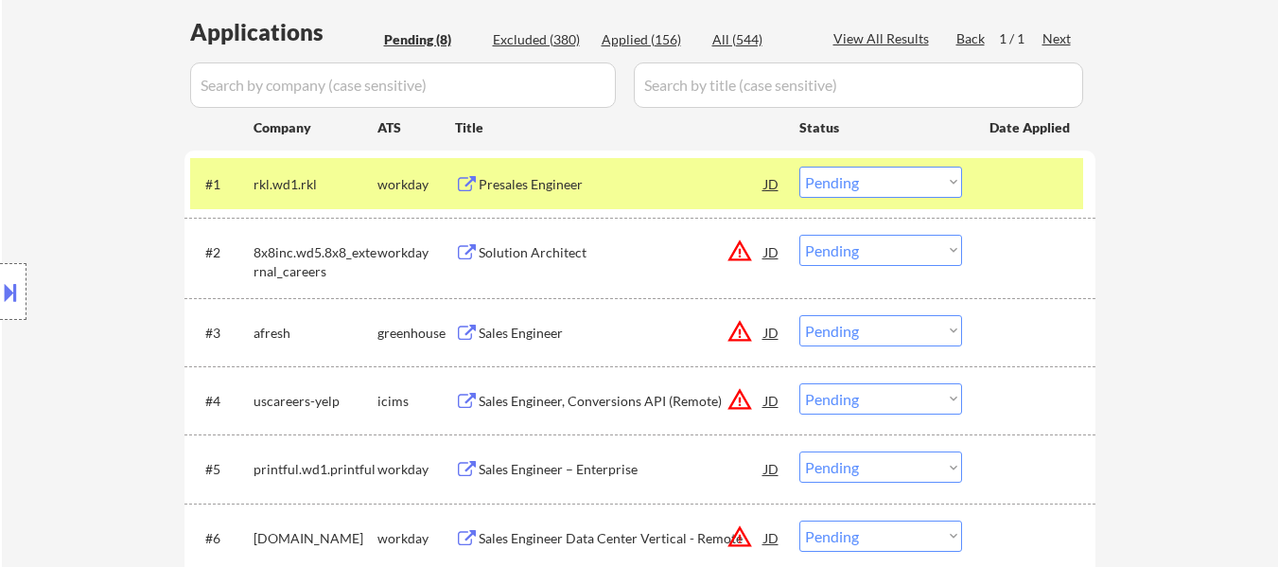
scroll to position [473, 0]
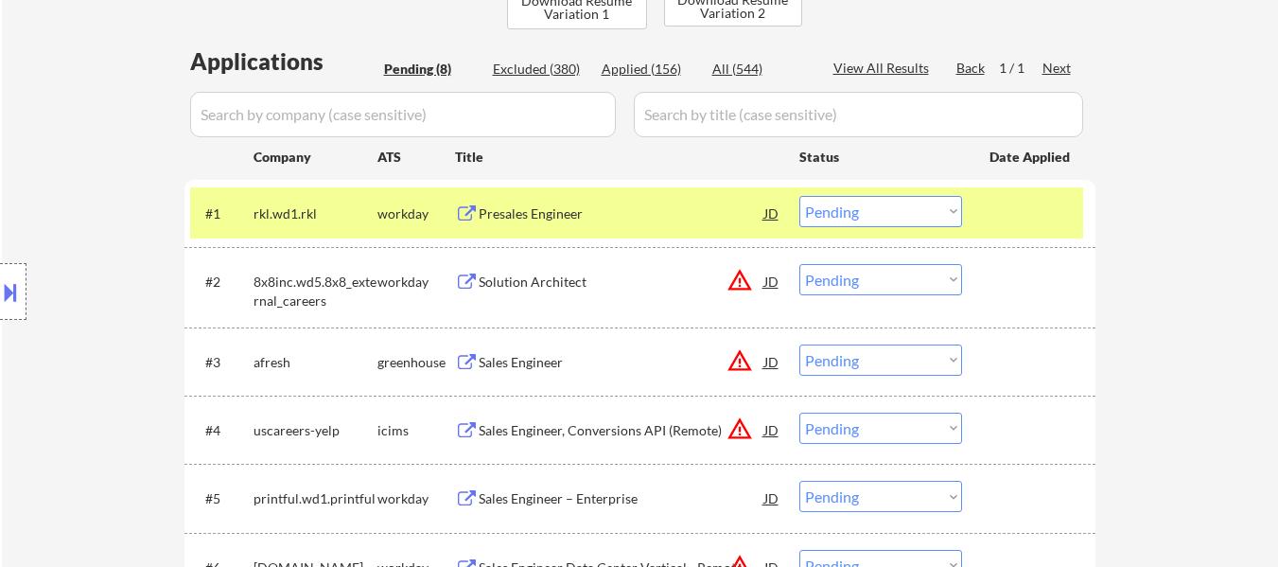
click at [1108, 212] on div "← Return to /applysquad Mailslurp Inbox Job Search Builder [PERSON_NAME] User E…" at bounding box center [640, 215] width 944 height 1225
click at [605, 215] on div "Presales Engineer" at bounding box center [622, 213] width 286 height 19
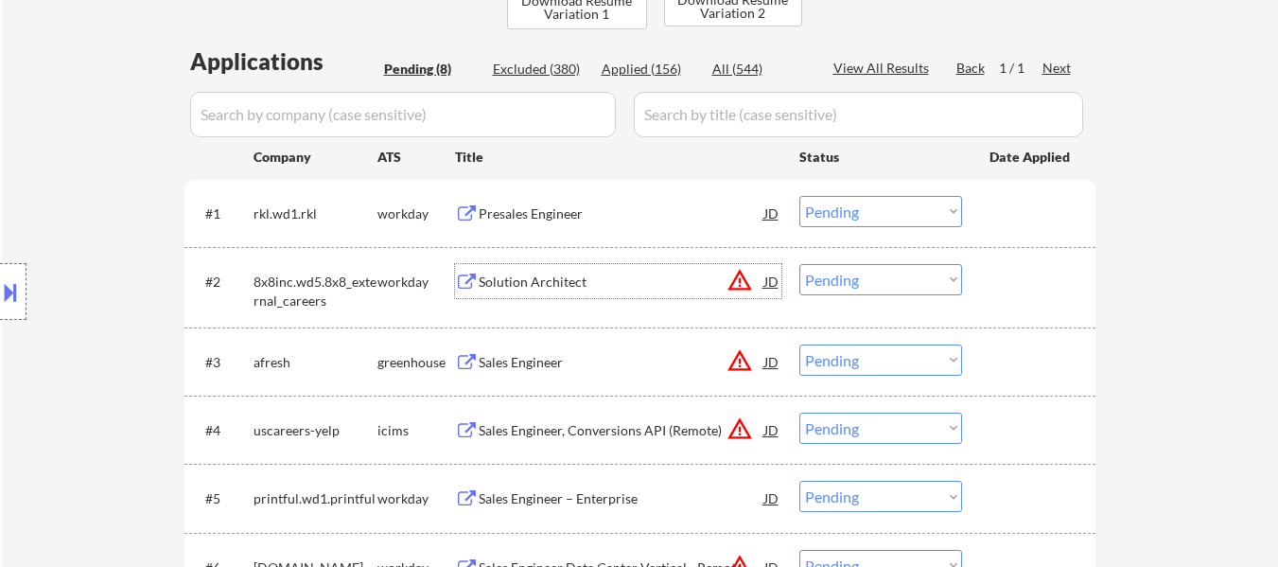
click at [524, 282] on div "Solution Architect" at bounding box center [622, 281] width 286 height 19
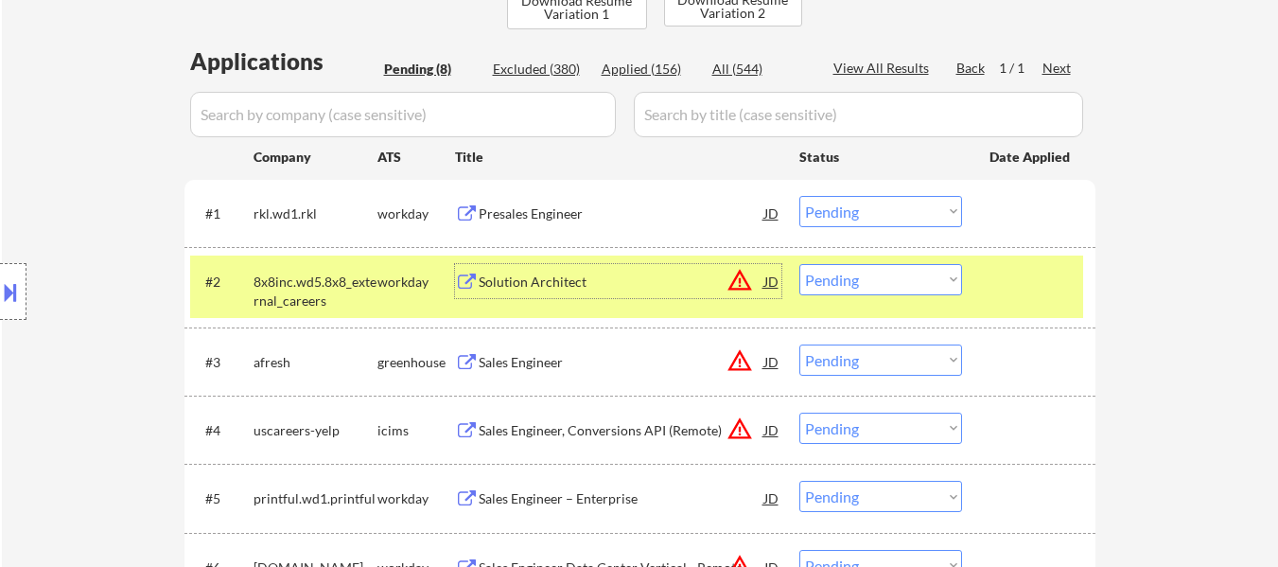
click at [523, 358] on div "Sales Engineer" at bounding box center [622, 362] width 286 height 19
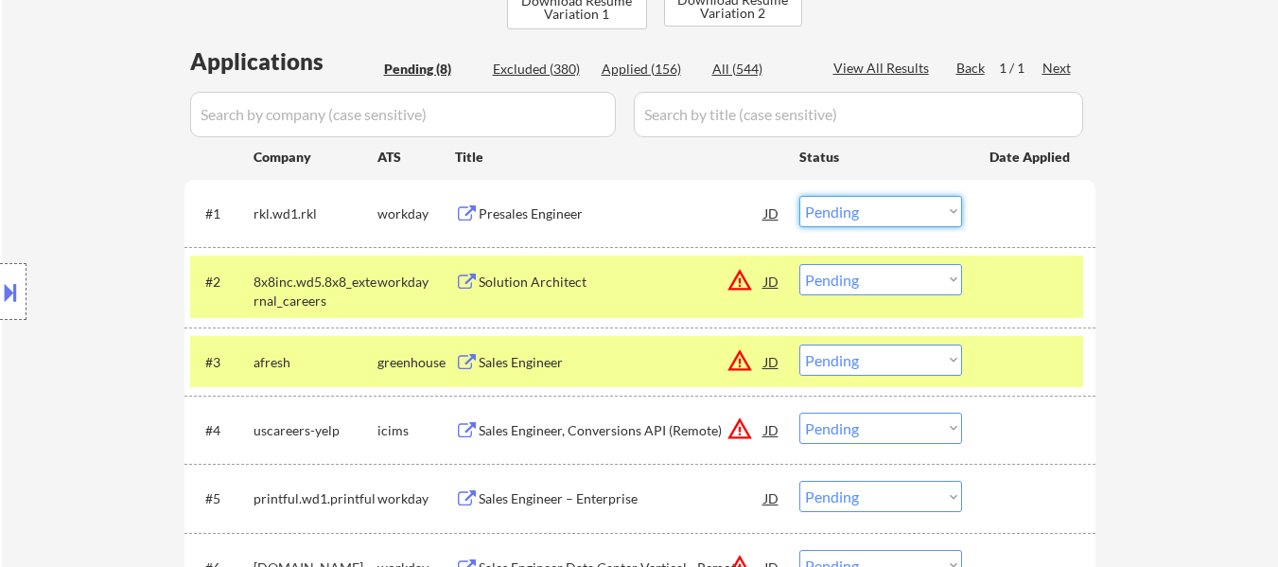
click at [855, 210] on select "Choose an option... Pending Applied Excluded (Questions) Excluded (Expired) Exc…" at bounding box center [880, 211] width 163 height 31
click at [524, 209] on div "Presales Engineer" at bounding box center [622, 213] width 286 height 19
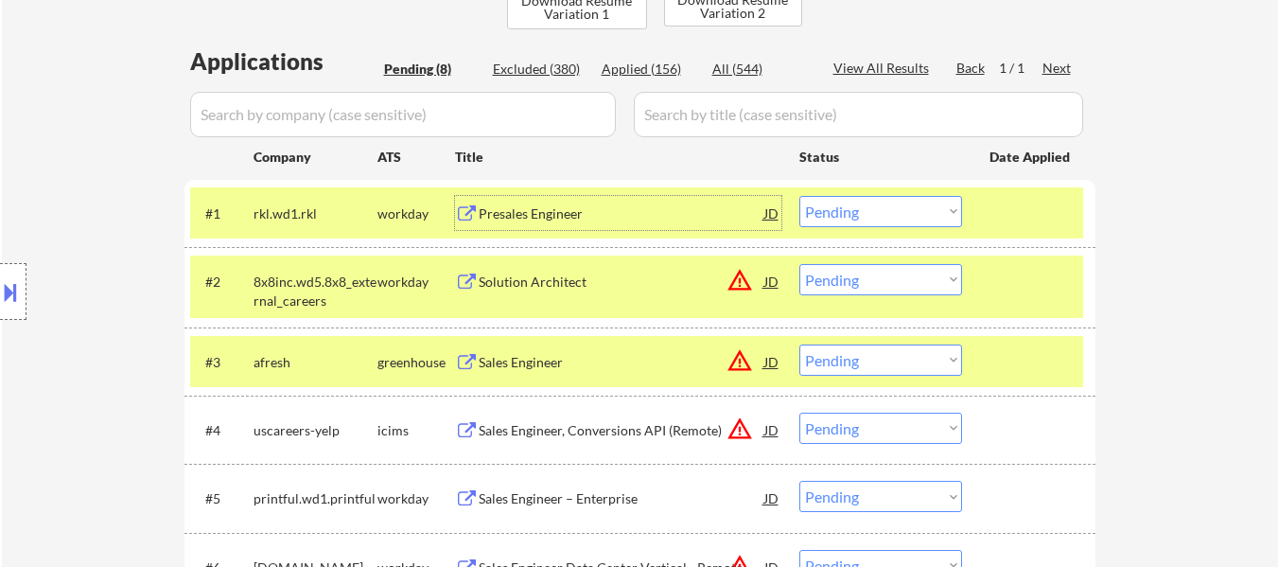
click at [557, 208] on div "Presales Engineer" at bounding box center [622, 213] width 286 height 19
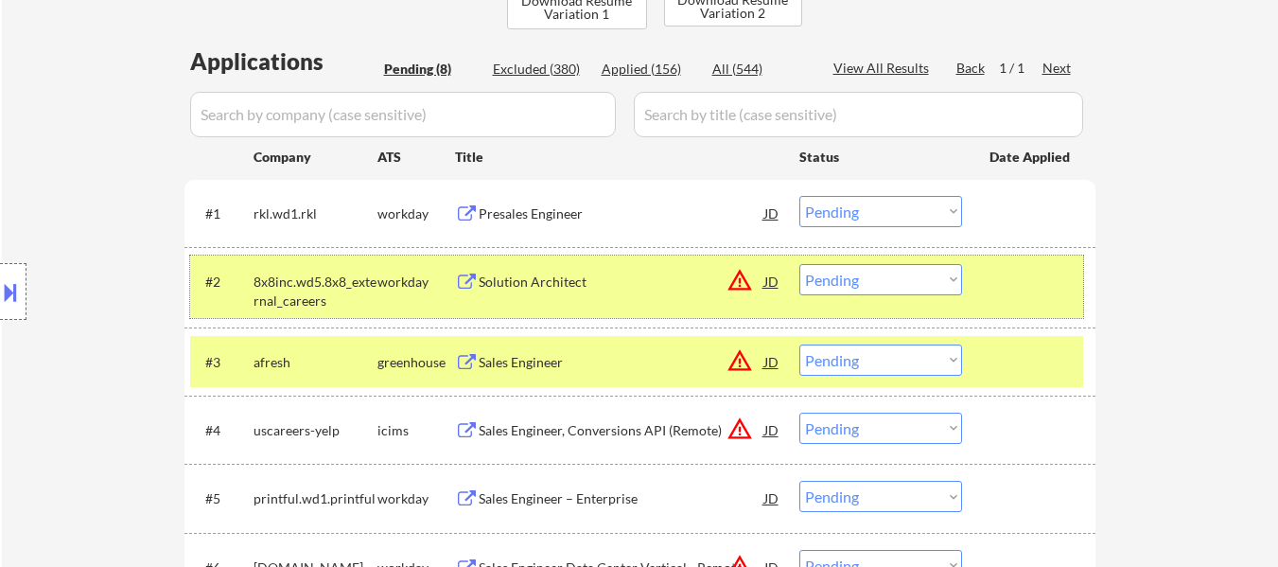
drag, startPoint x: 538, startPoint y: 298, endPoint x: 659, endPoint y: 155, distance: 187.2
click at [540, 298] on div "#2 8x8inc.wd5.8x8_external_careers workday Solution Architect JD warning_amber …" at bounding box center [636, 286] width 893 height 62
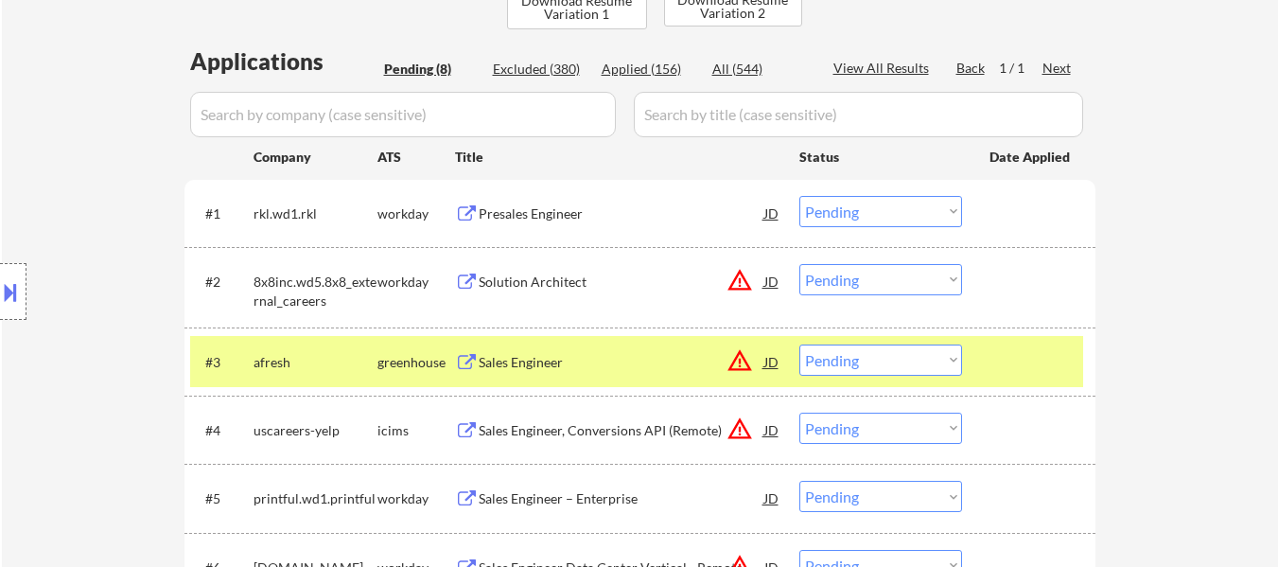
click at [503, 258] on div "#2 8x8inc.wd5.8x8_external_careers workday Solution Architect JD warning_amber …" at bounding box center [636, 286] width 893 height 62
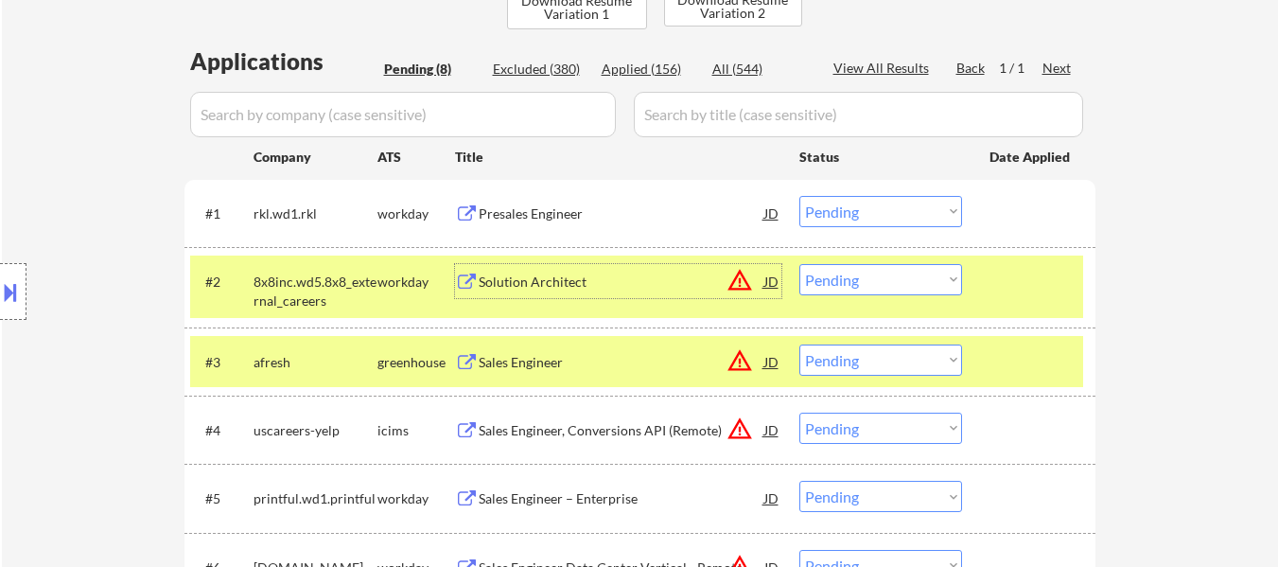
click at [518, 284] on div "Solution Architect" at bounding box center [622, 281] width 286 height 19
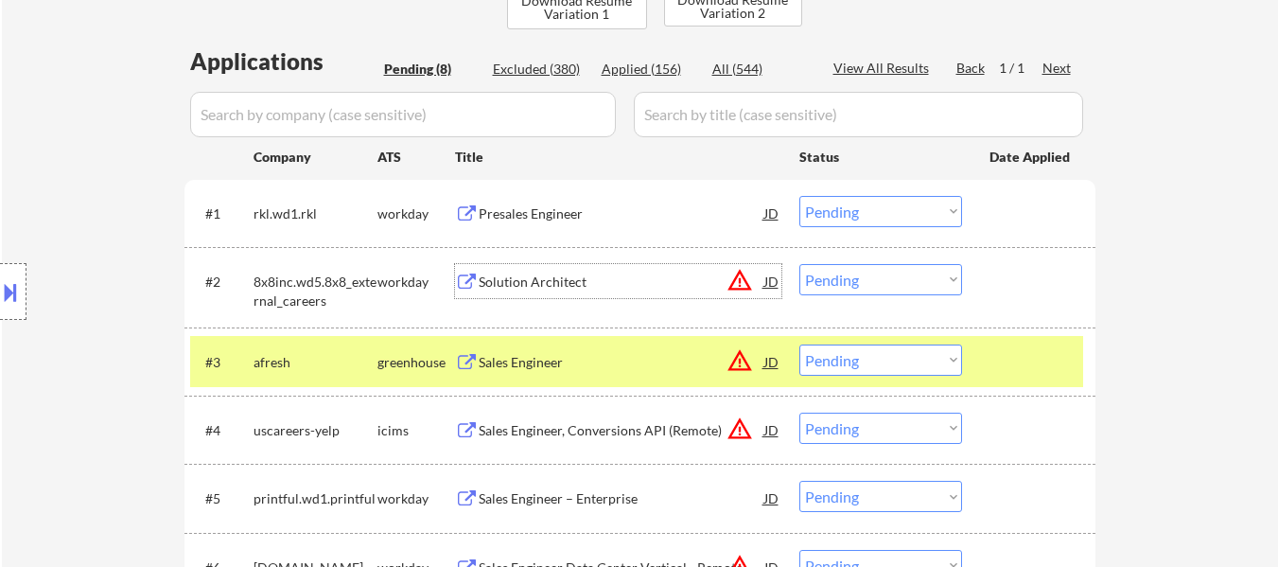
click at [844, 282] on select "Choose an option... Pending Applied Excluded (Questions) Excluded (Expired) Exc…" at bounding box center [880, 279] width 163 height 31
click at [799, 264] on select "Choose an option... Pending Applied Excluded (Questions) Excluded (Expired) Exc…" at bounding box center [880, 279] width 163 height 31
select select ""pending""
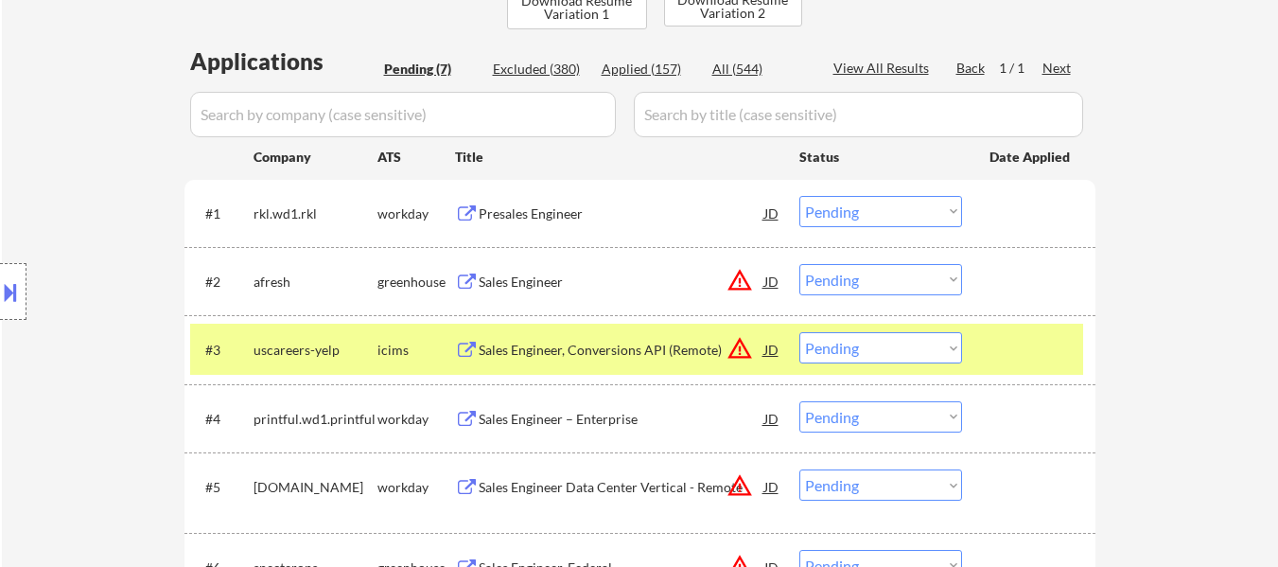
click at [564, 208] on div "Presales Engineer" at bounding box center [622, 213] width 286 height 19
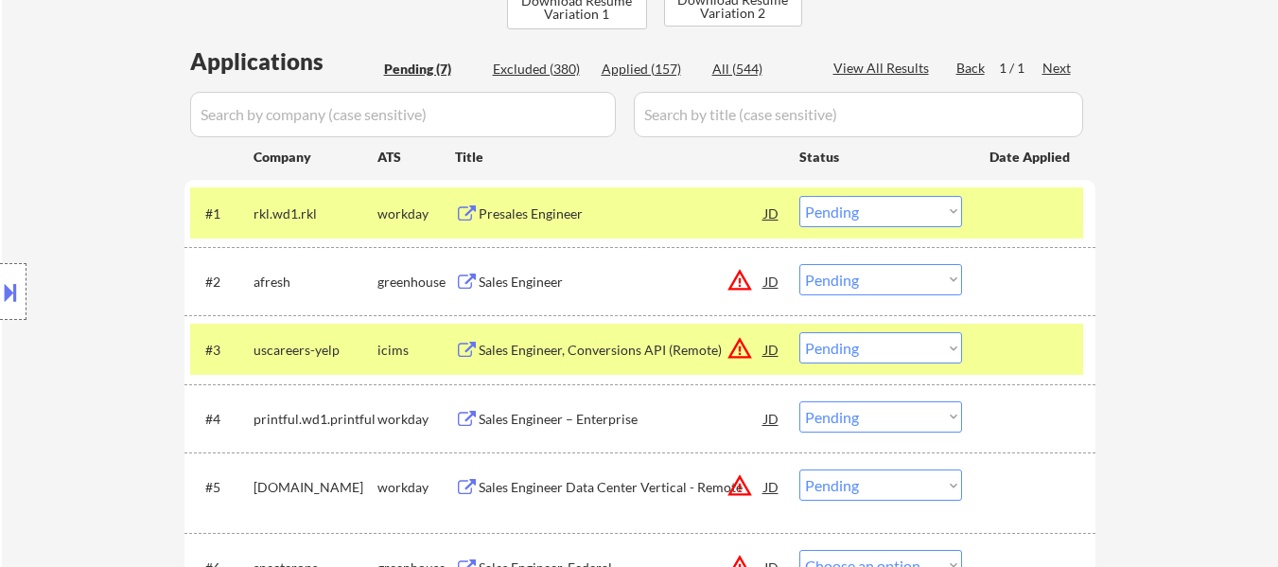
select select ""pending""
select select ""PLACEHOLDER_1427118222253""
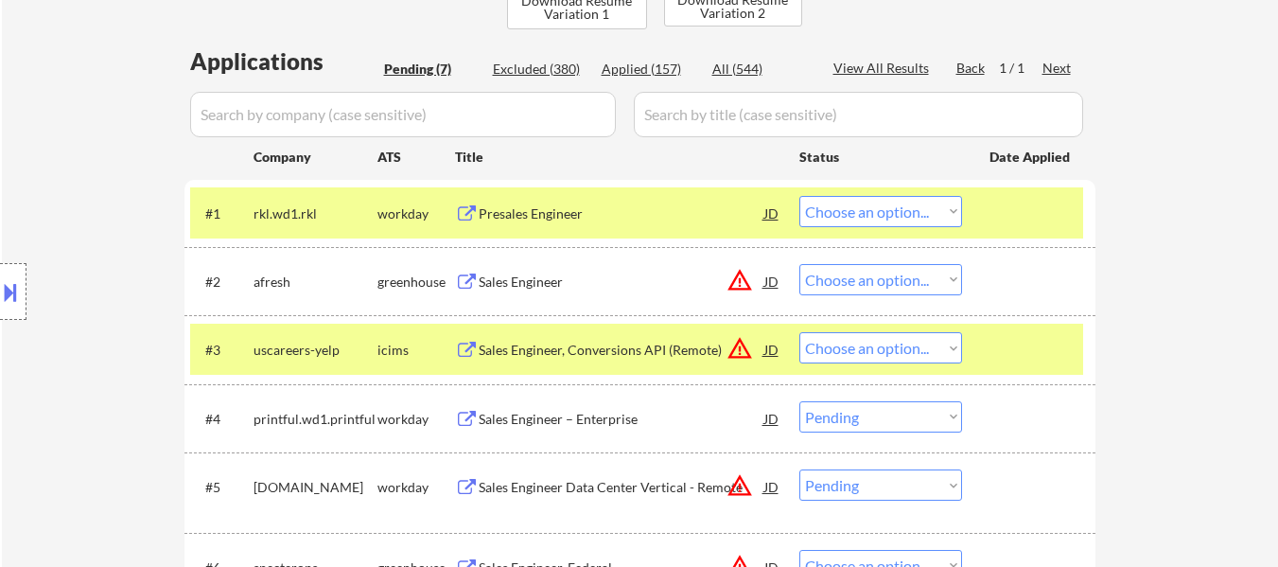
select select ""pending""
